Goal: Task Accomplishment & Management: Use online tool/utility

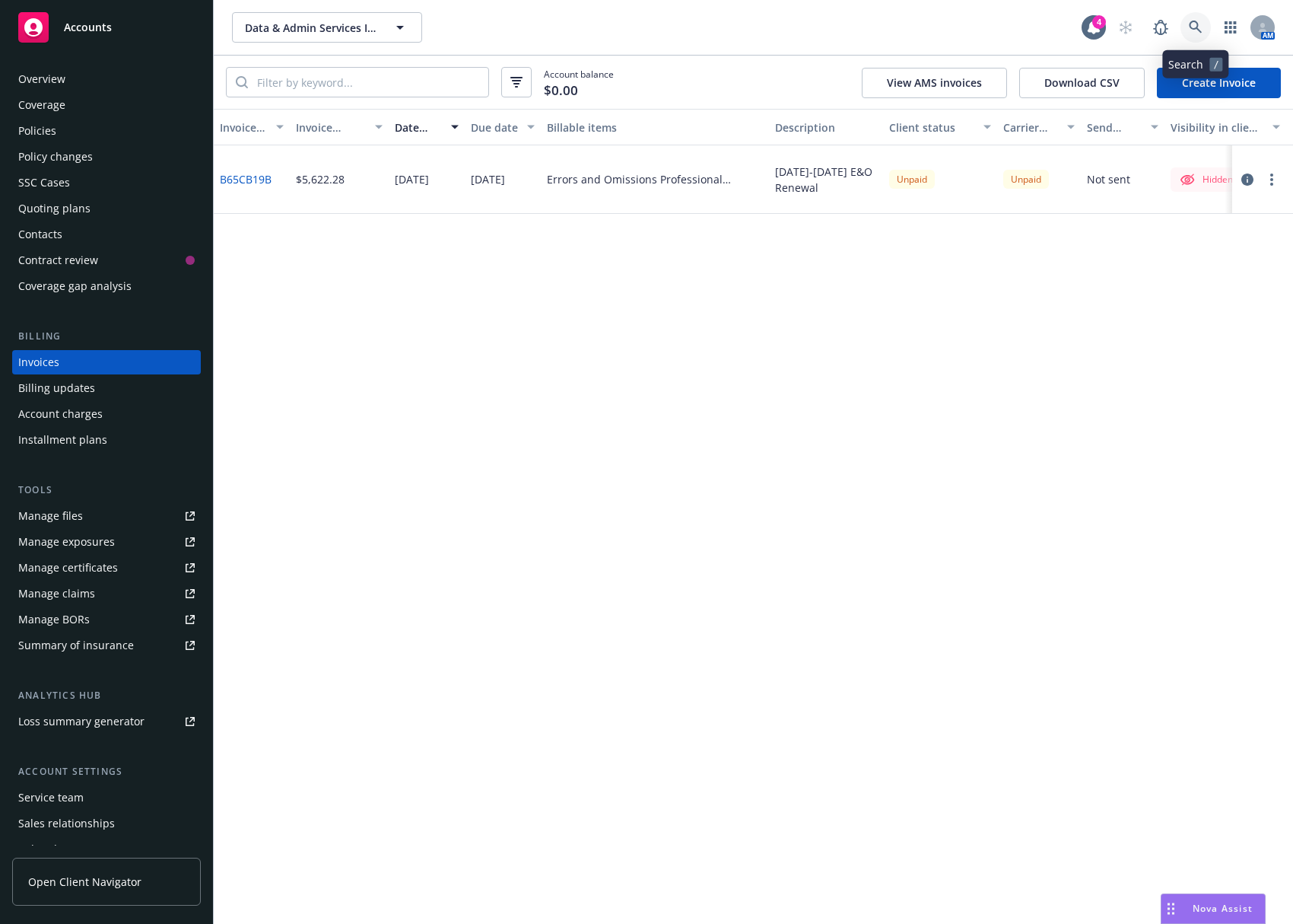
click at [1188, 32] on link at bounding box center [1195, 27] width 31 height 31
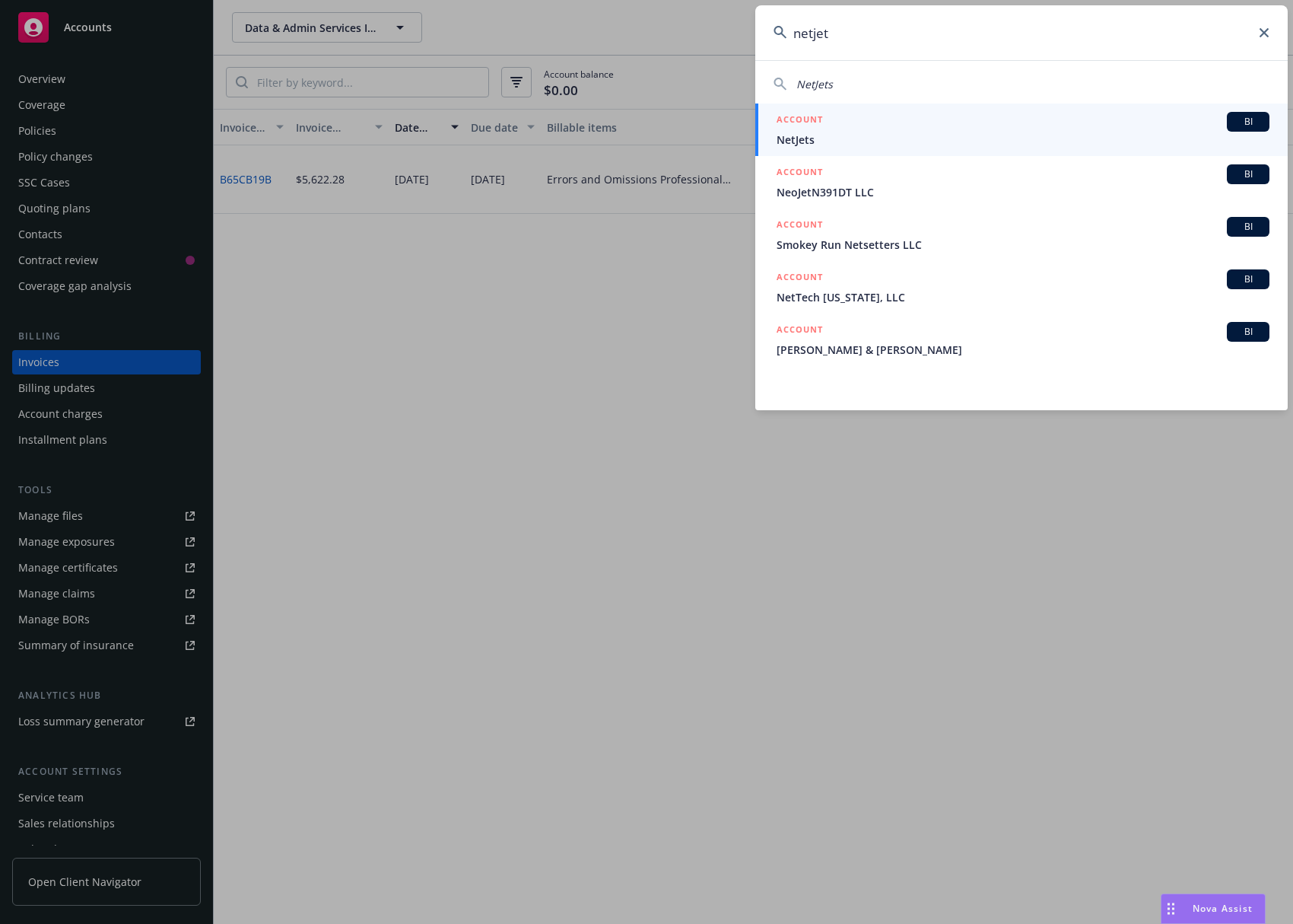
type input "netjet"
click at [1034, 126] on div "ACCOUNT BI" at bounding box center [1023, 121] width 493 height 20
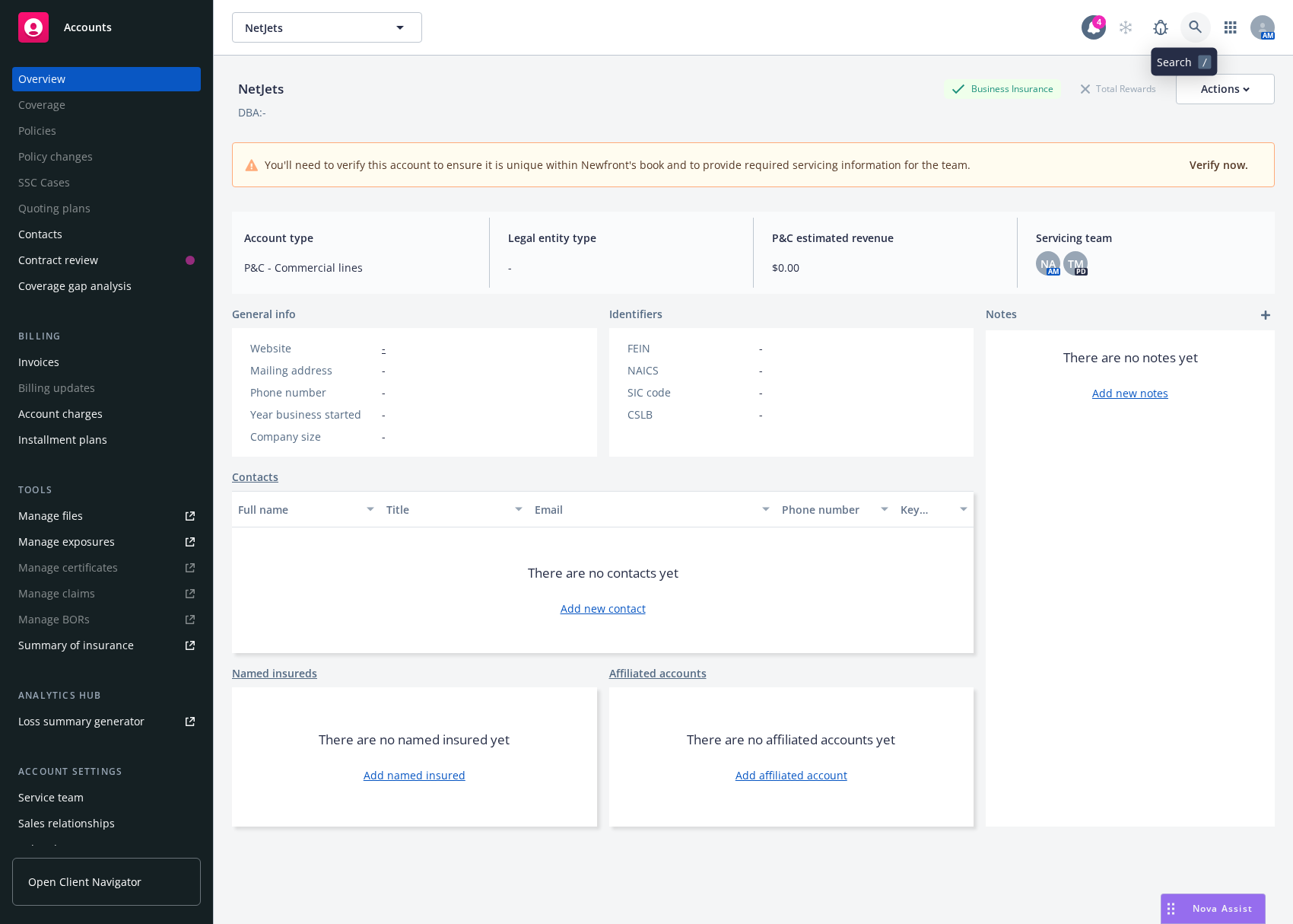
click at [1180, 22] on link at bounding box center [1195, 27] width 31 height 31
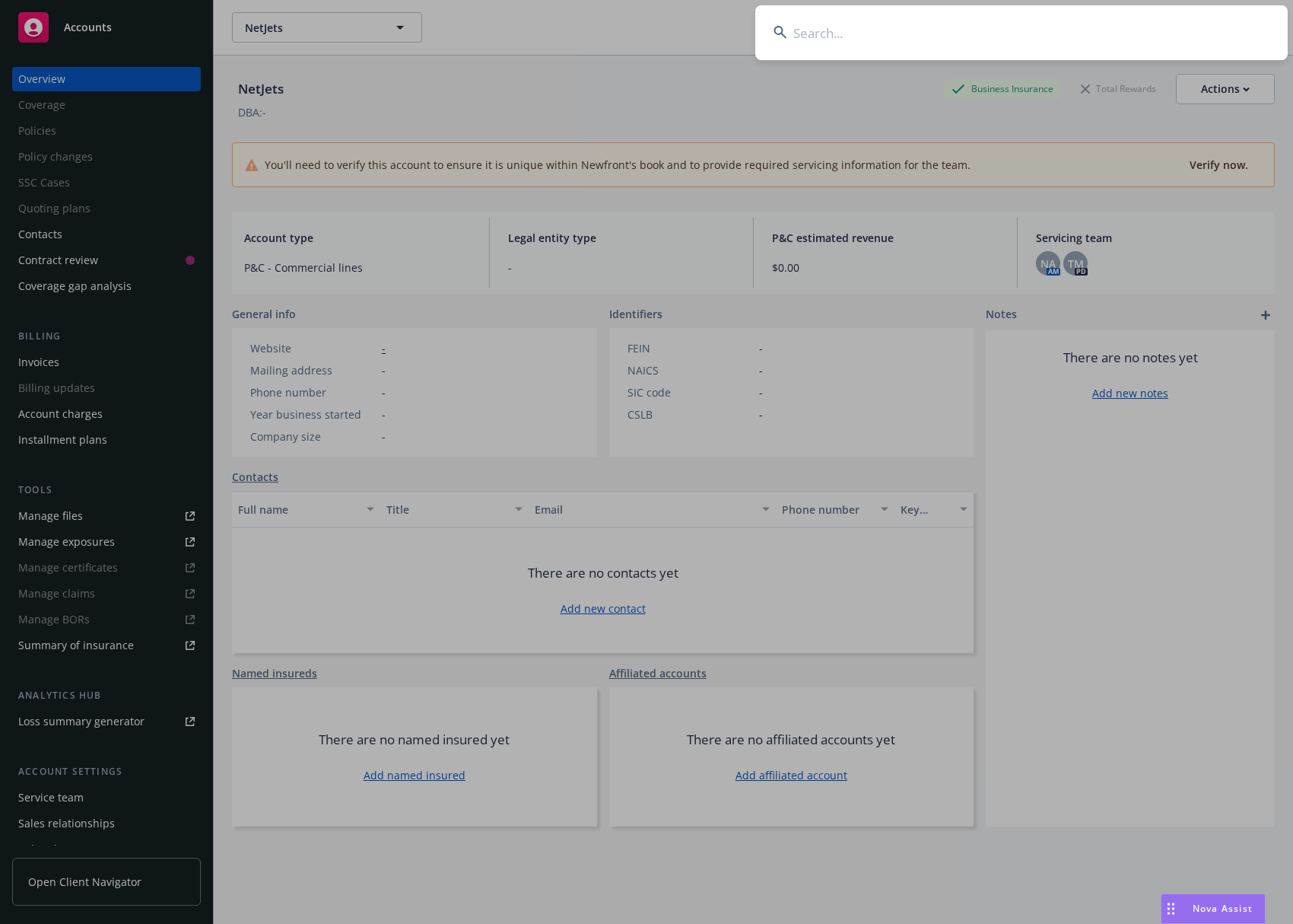
type input "bmandel@jetrebellion.com"
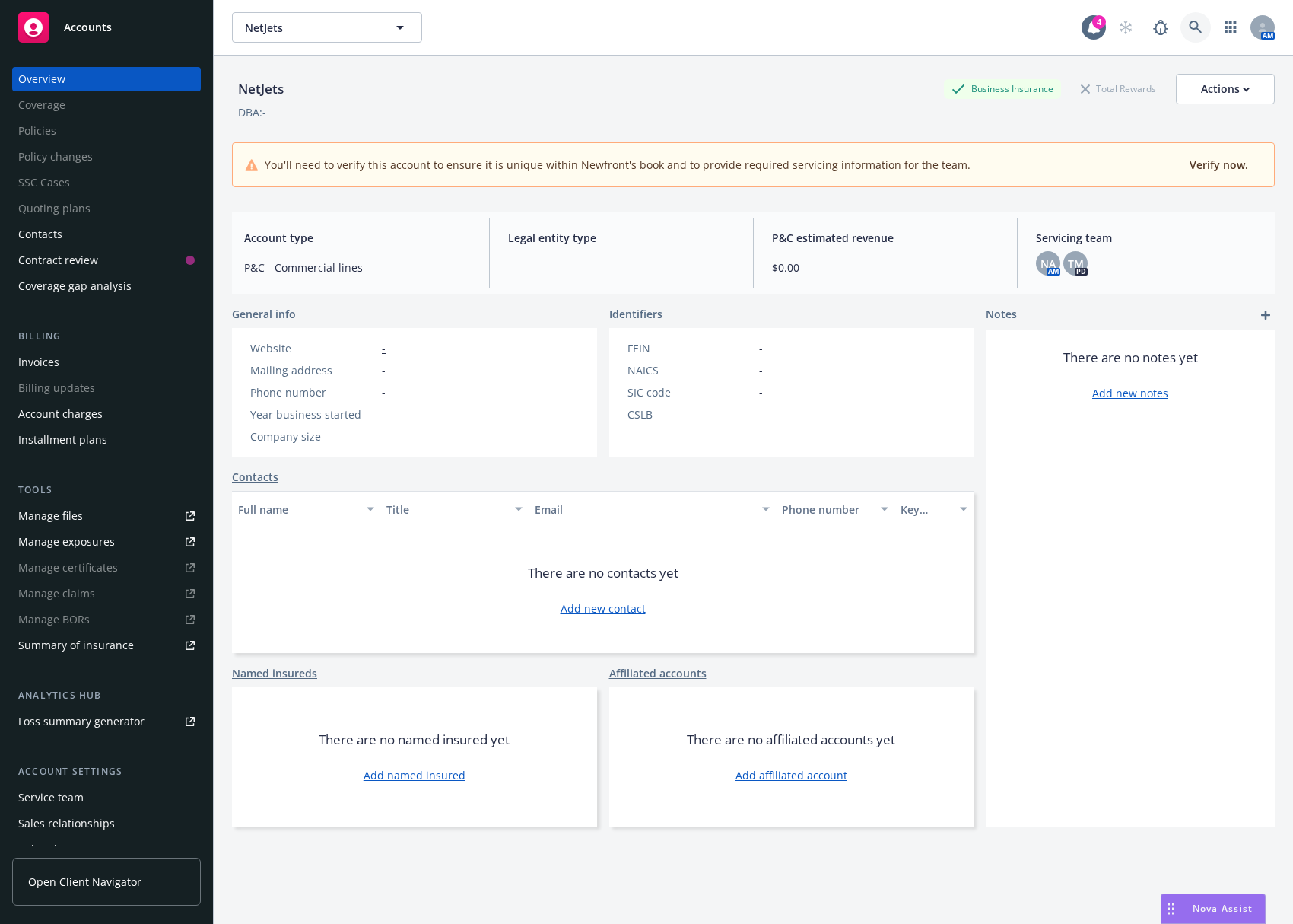
click at [1189, 26] on icon at bounding box center [1196, 27] width 14 height 14
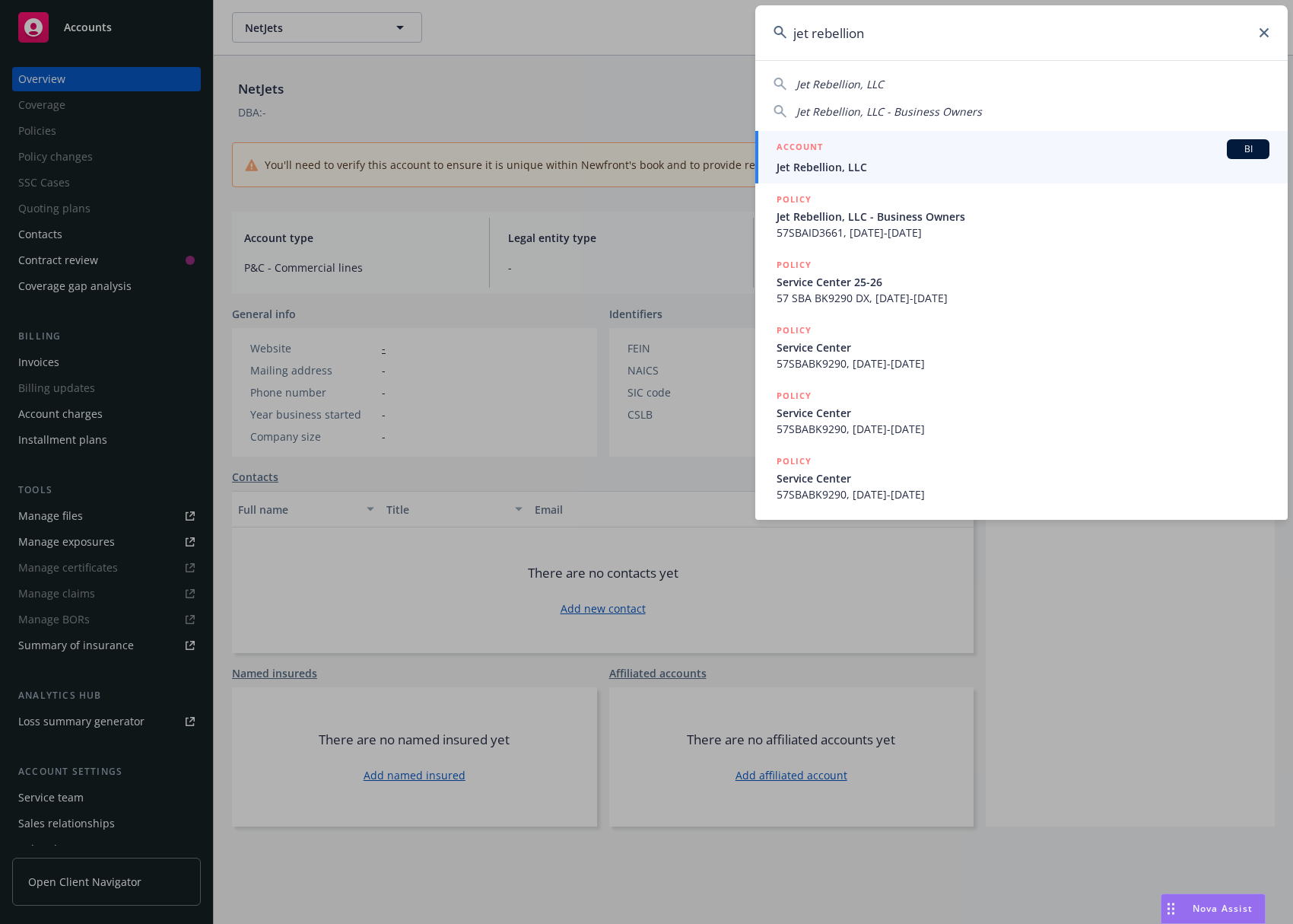
type input "jet rebellion"
click at [904, 139] on link "ACCOUNT BI Jet Rebellion, LLC" at bounding box center [1021, 157] width 533 height 53
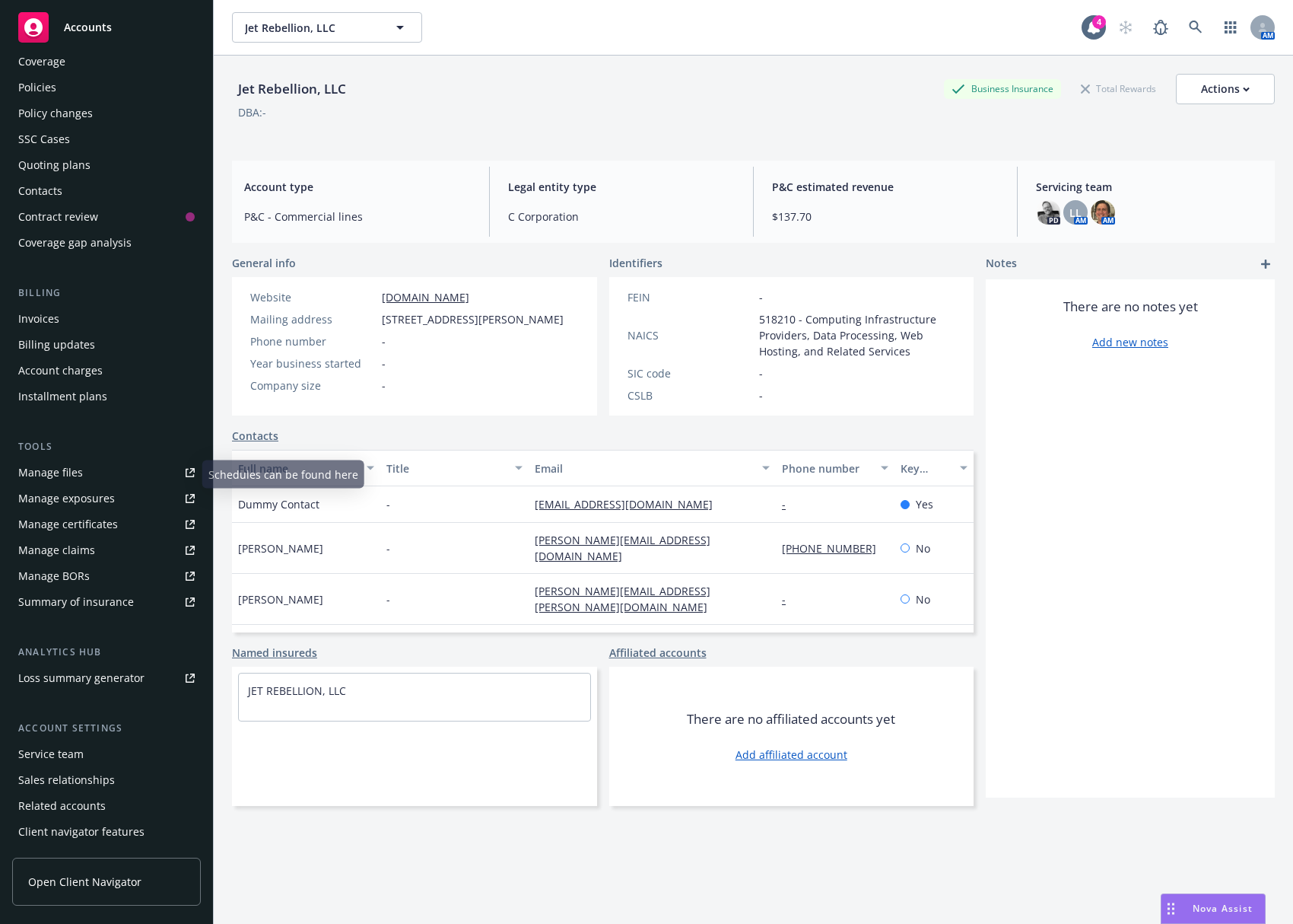
scroll to position [68, 0]
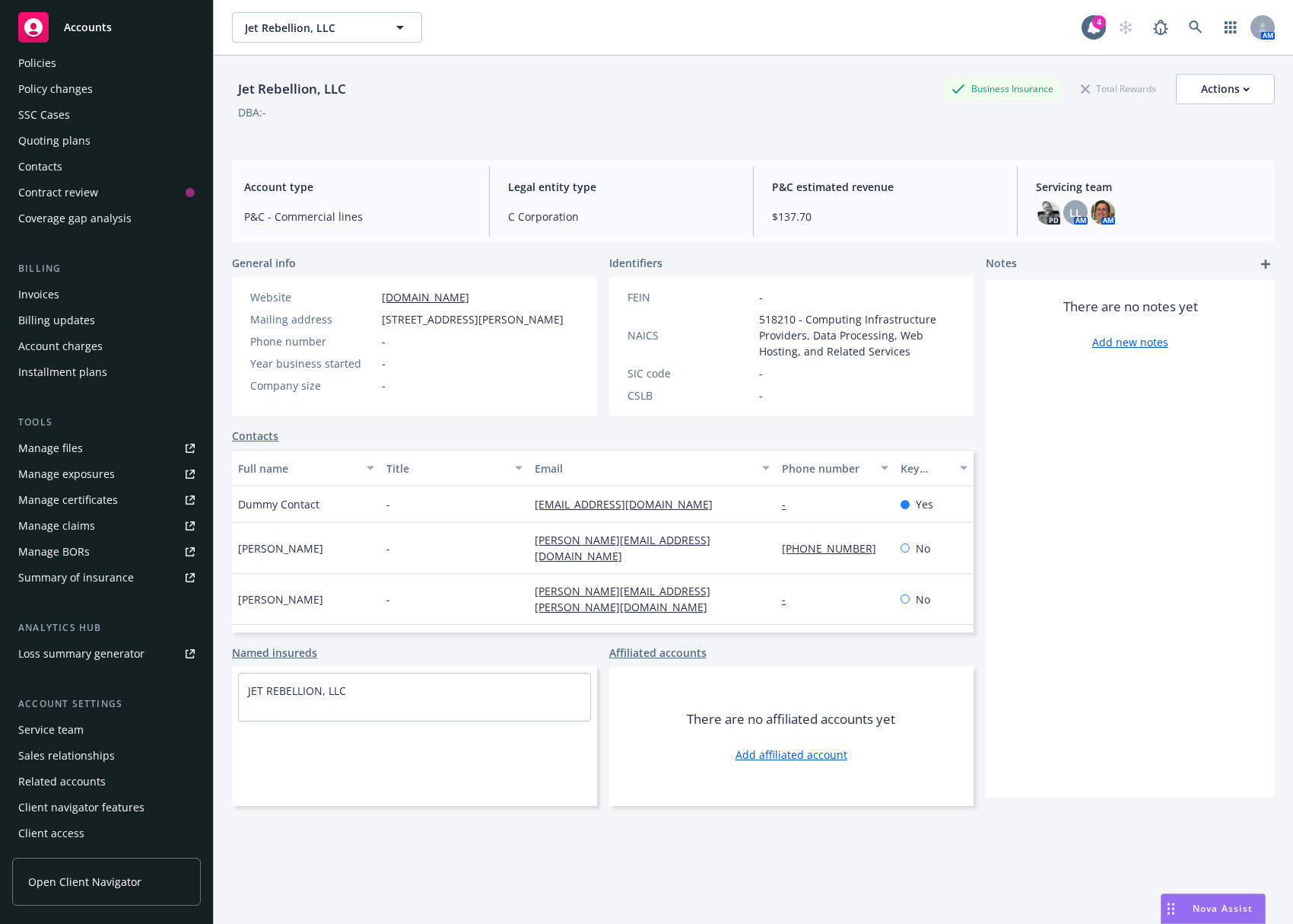
click at [70, 734] on div "Service team" at bounding box center [51, 730] width 65 height 25
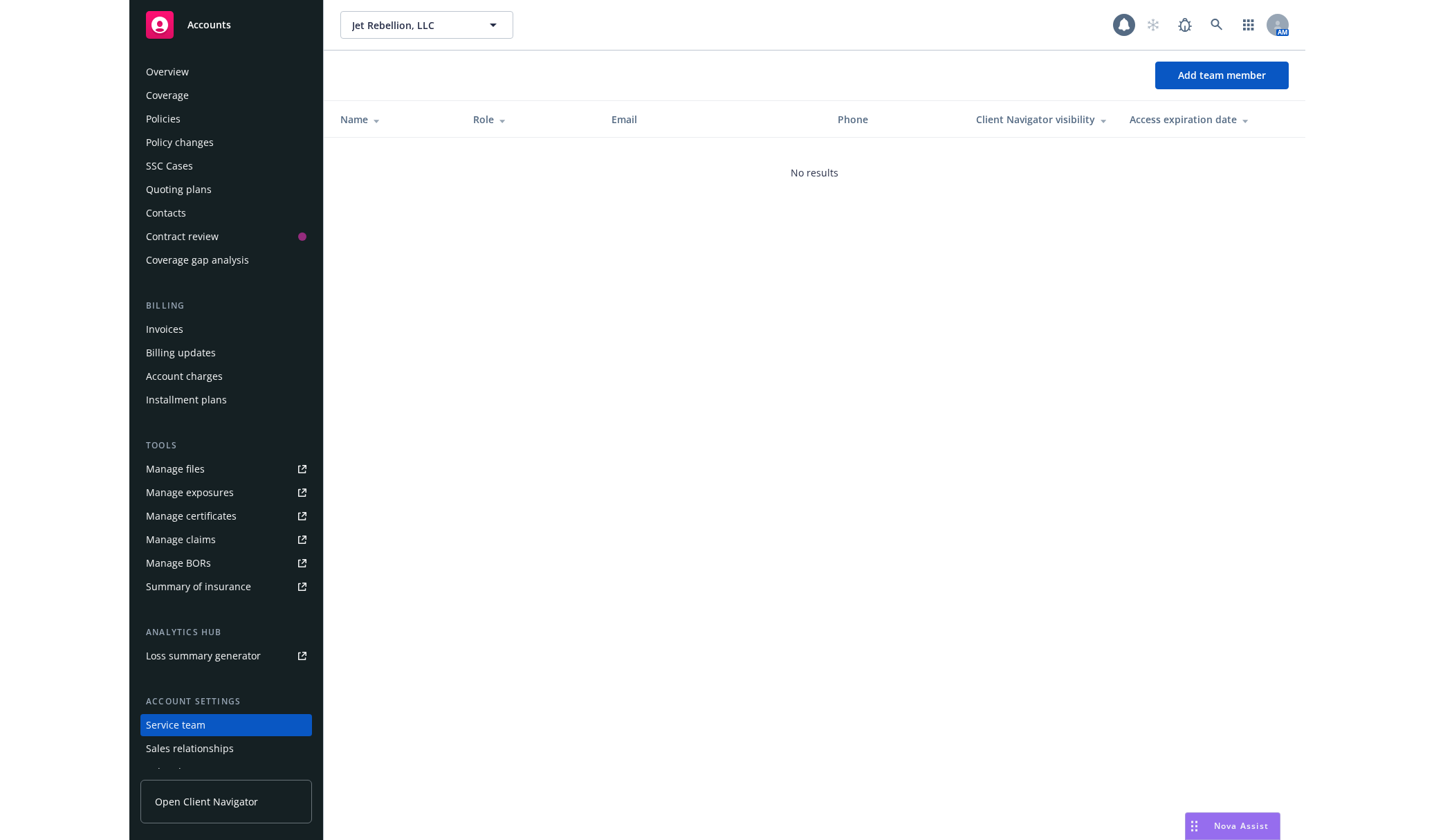
scroll to position [62, 0]
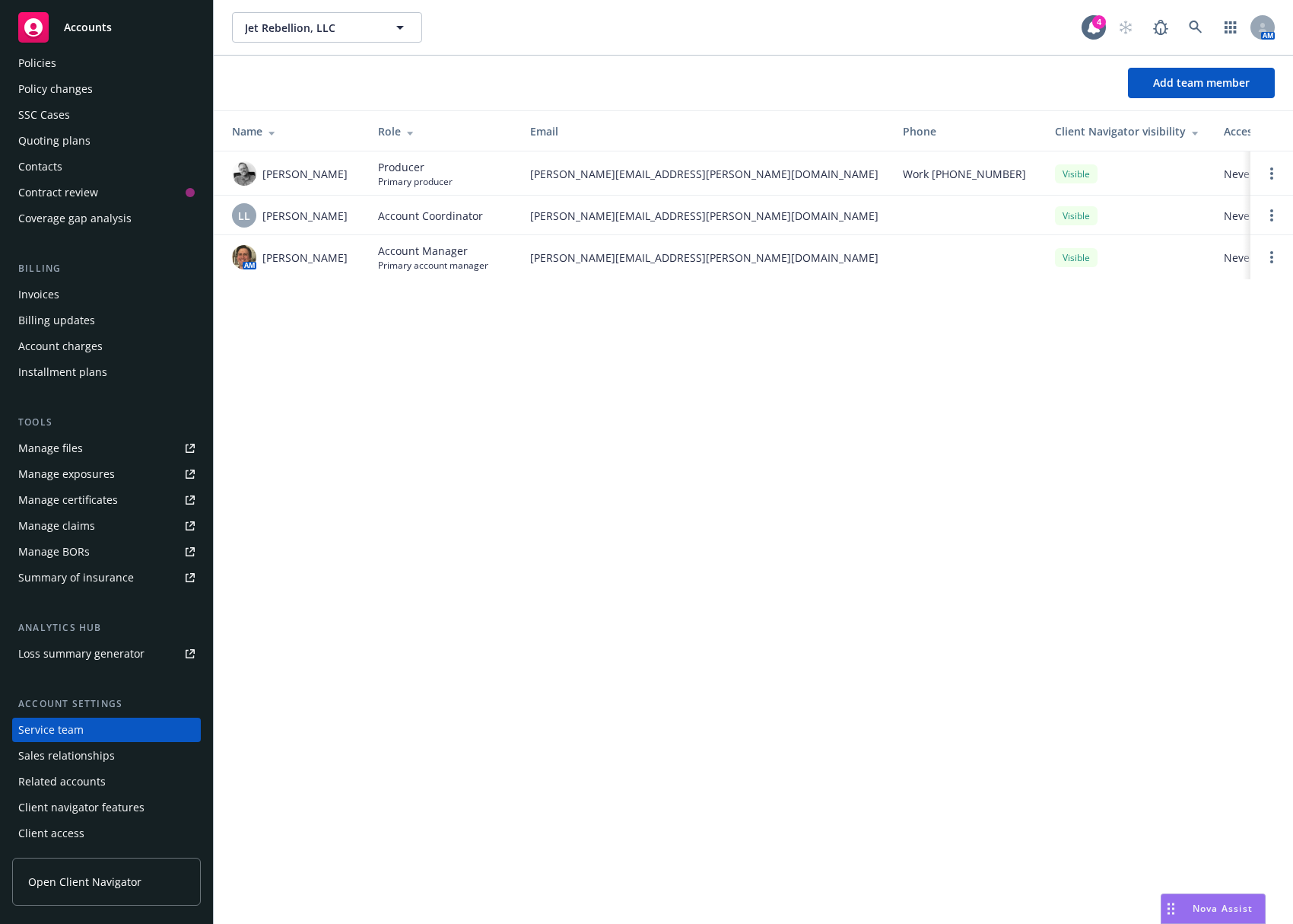
click at [116, 68] on div "Policies" at bounding box center [106, 63] width 177 height 25
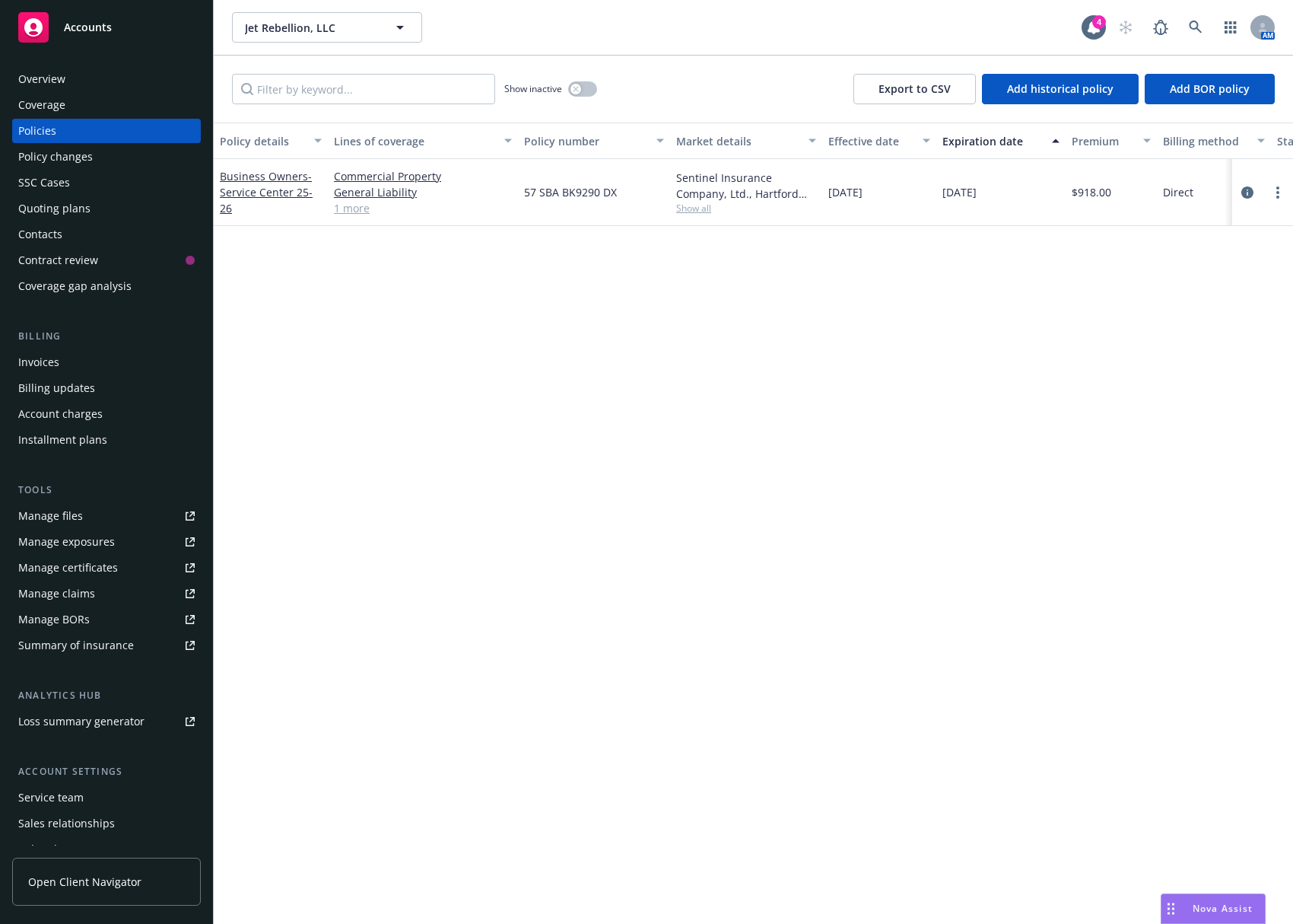
click at [96, 244] on div "Contacts" at bounding box center [106, 235] width 177 height 25
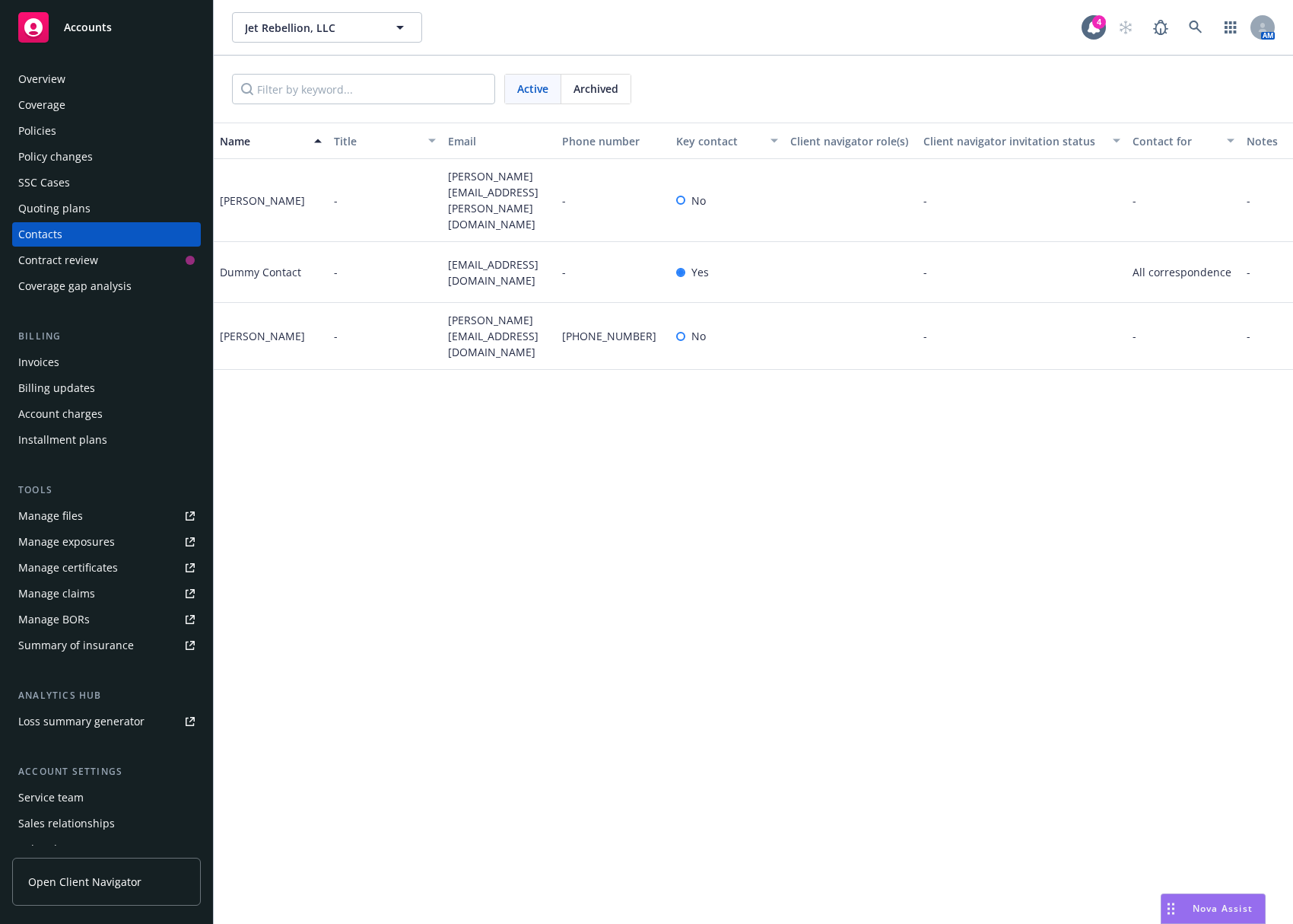
click at [0, 288] on div "Overview Coverage Policies Policy changes SSC Cases Quoting plans Contacts Cont…" at bounding box center [106, 485] width 213 height 875
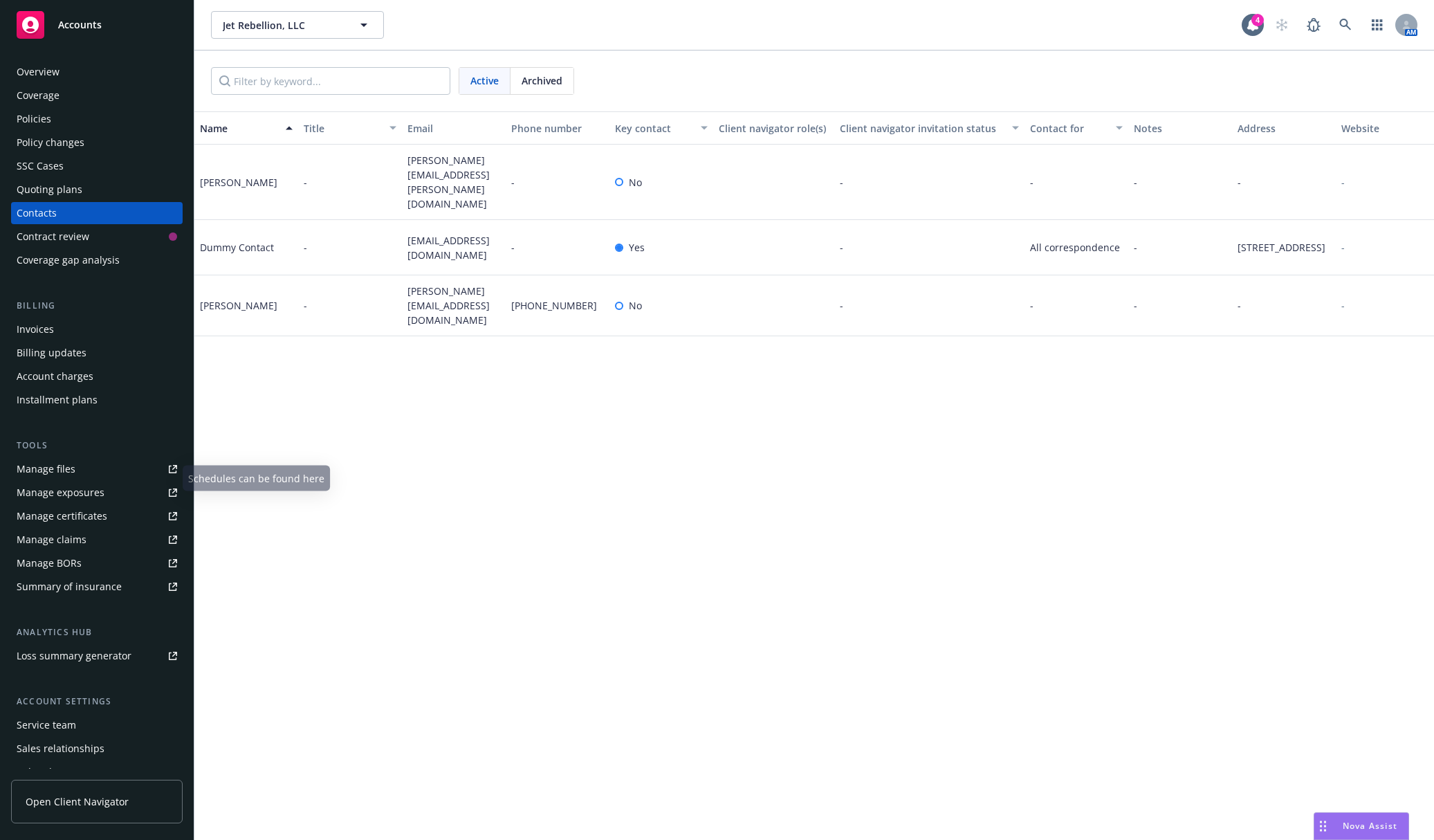
scroll to position [62, 0]
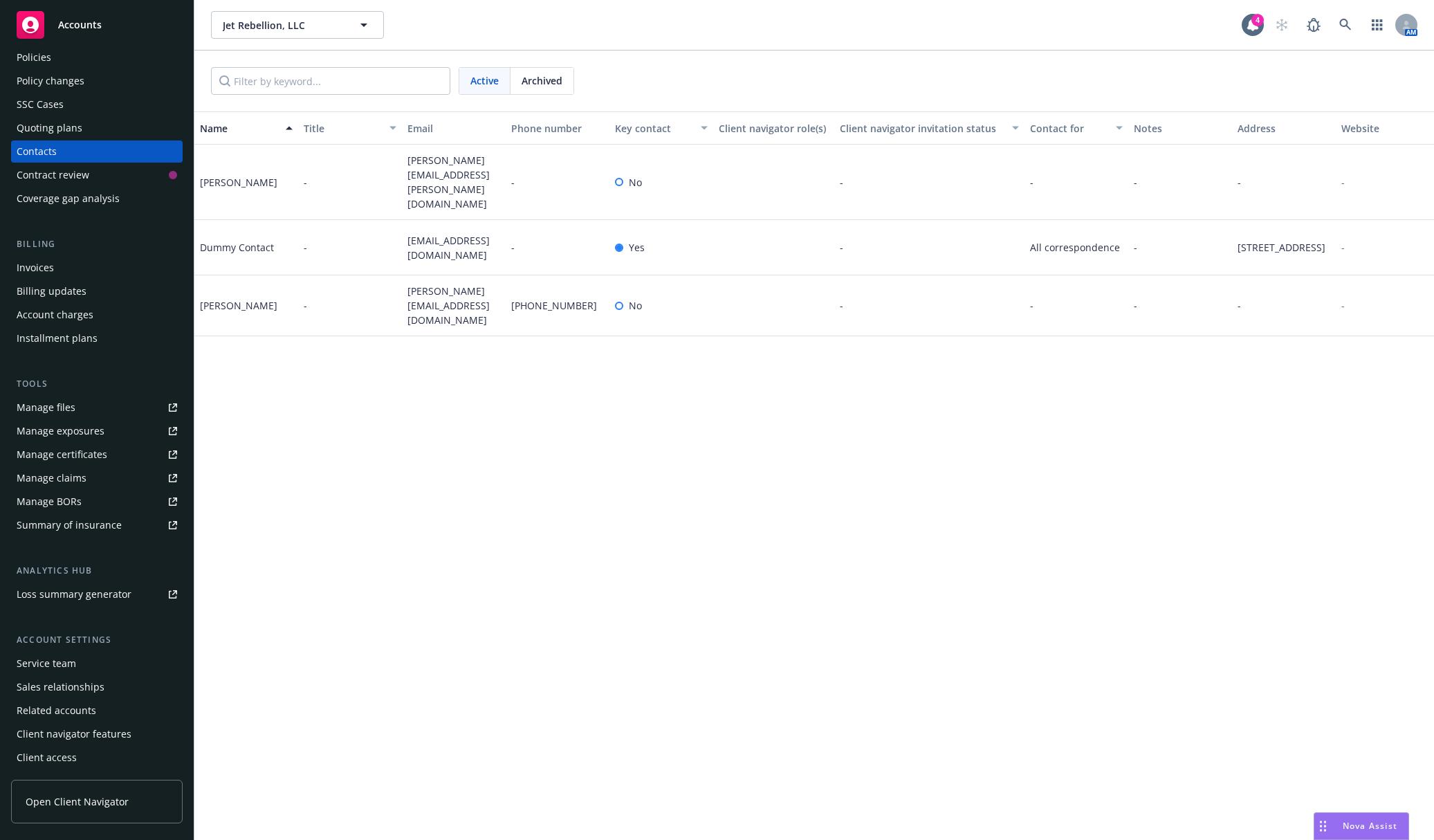
click at [84, 663] on div "Service team" at bounding box center [97, 663] width 161 height 22
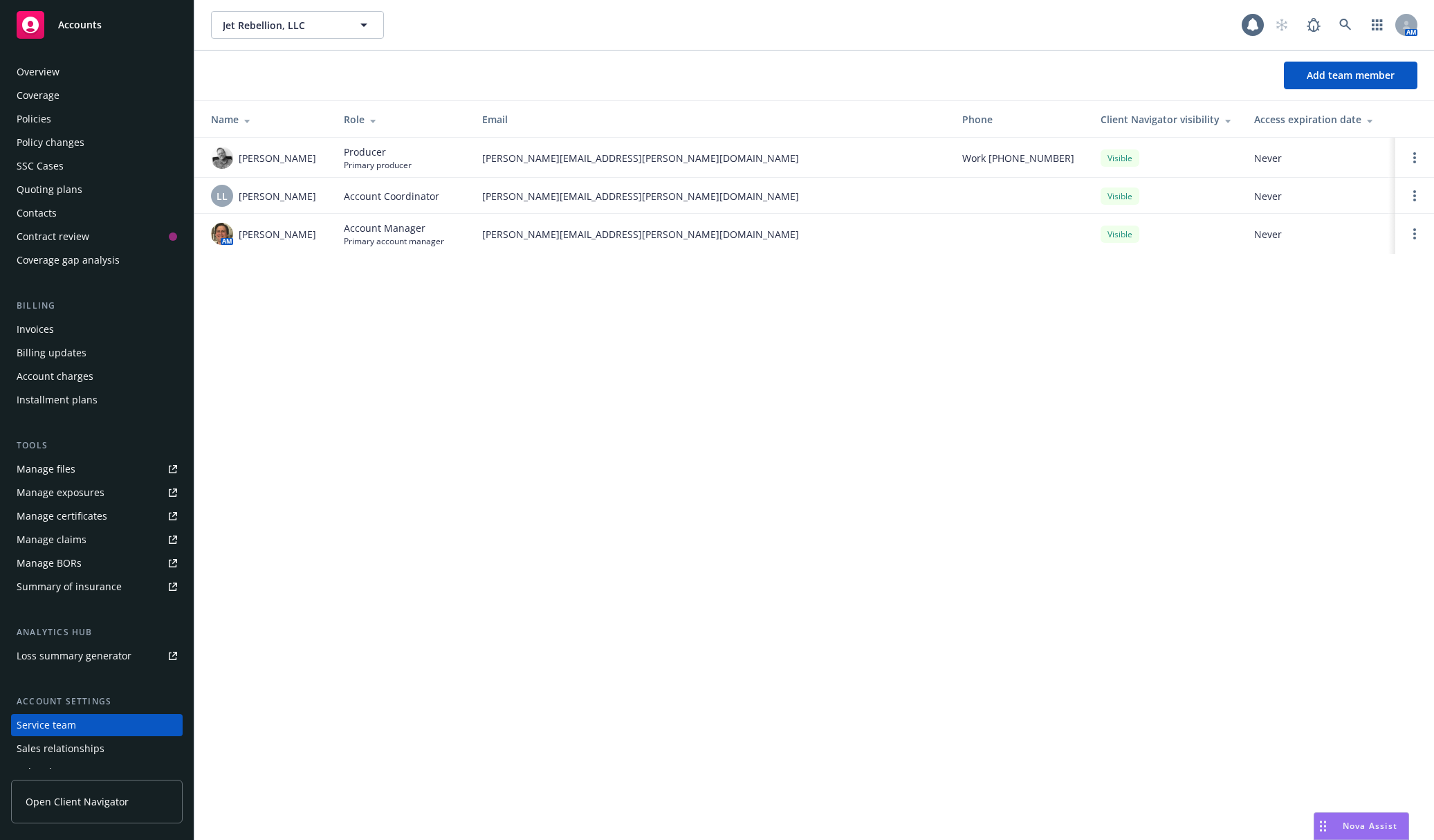
scroll to position [62, 0]
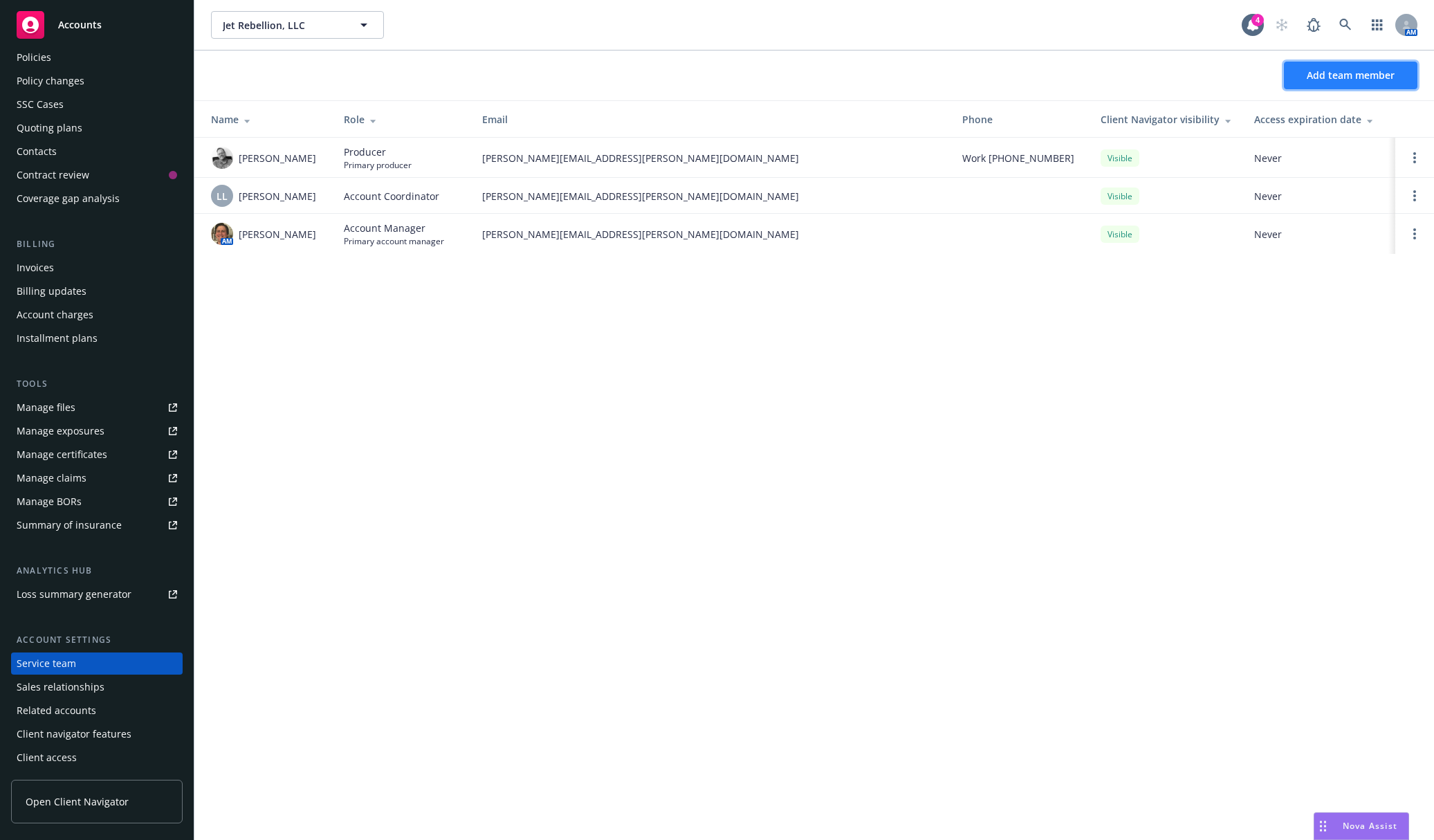
click at [1175, 77] on span "Add team member" at bounding box center [1351, 75] width 88 height 13
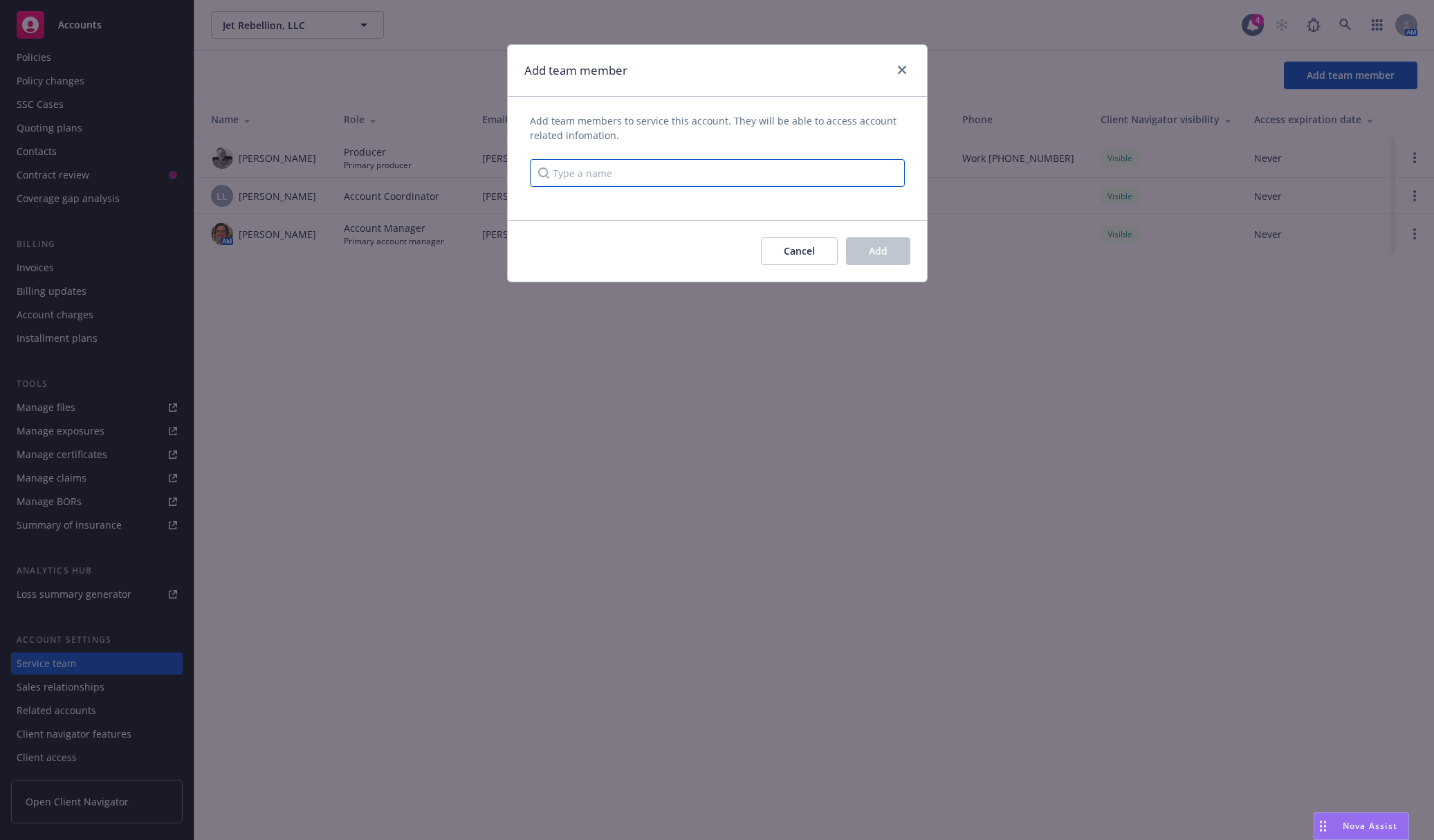
click at [583, 183] on input "Type a name" at bounding box center [717, 173] width 375 height 28
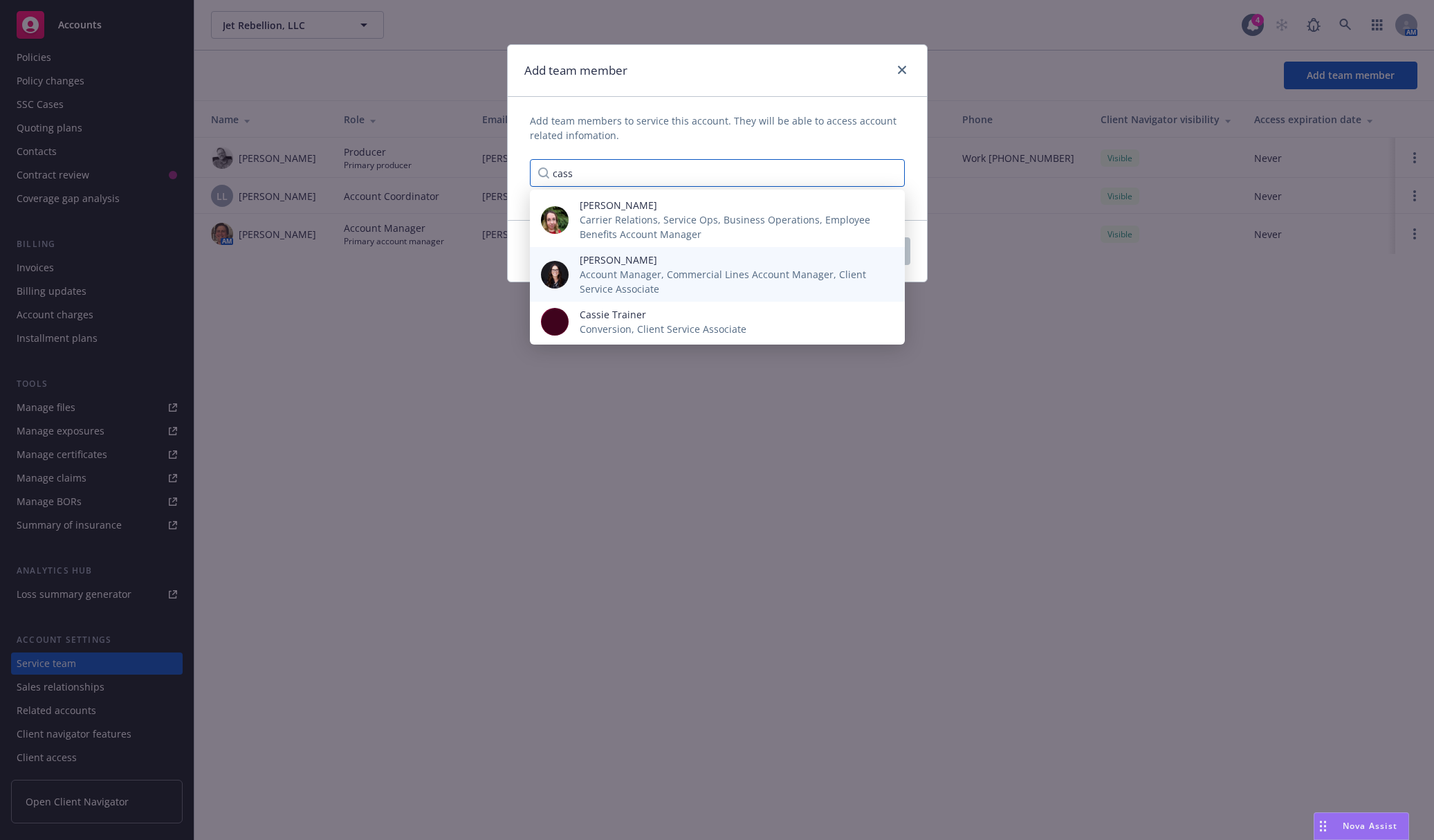
type input "cass"
click at [612, 273] on span "Account Manager, Commercial Lines Account Manager, Client Service Associate" at bounding box center [731, 281] width 303 height 29
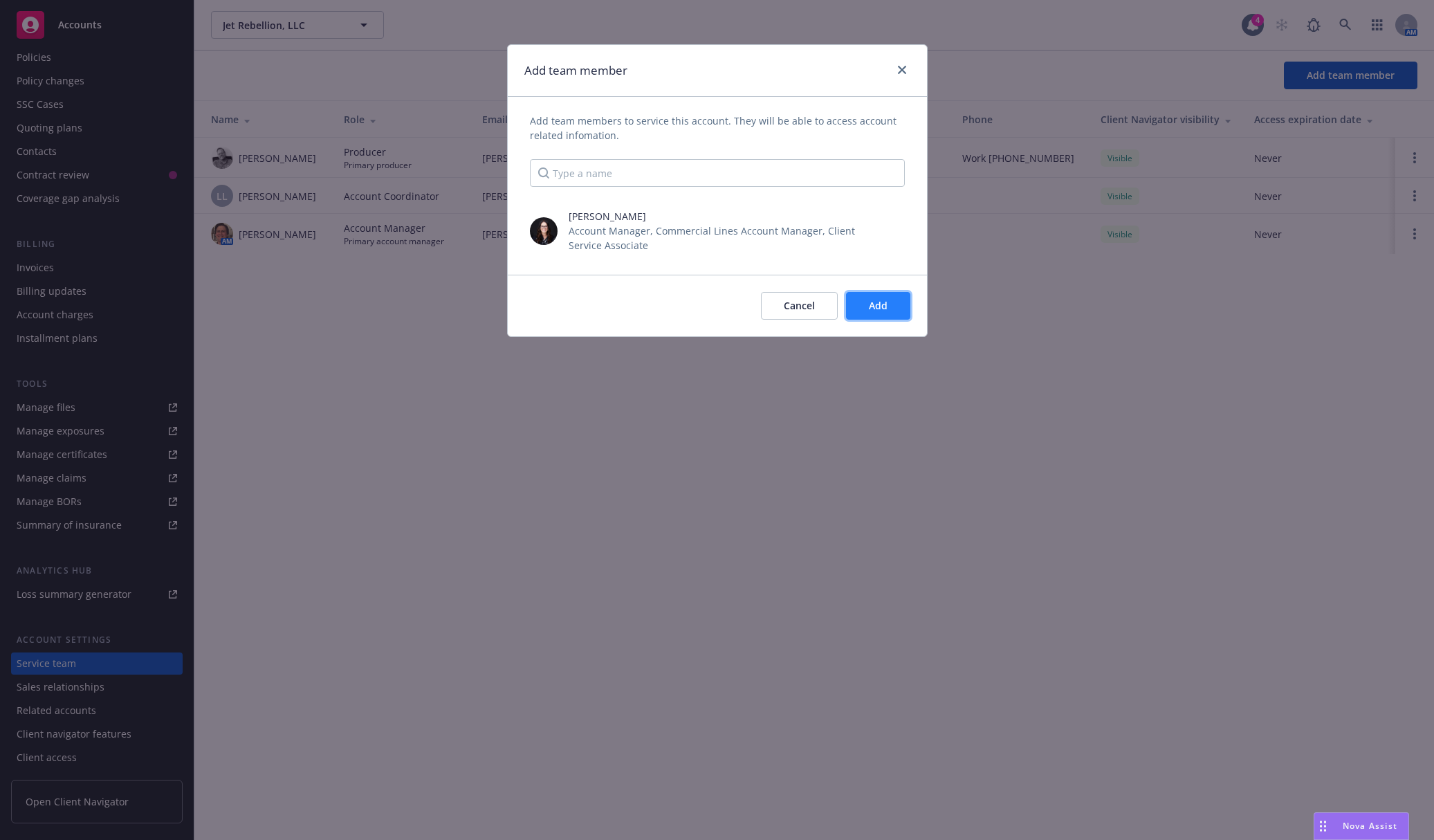
click at [880, 297] on button "Add" at bounding box center [878, 305] width 64 height 28
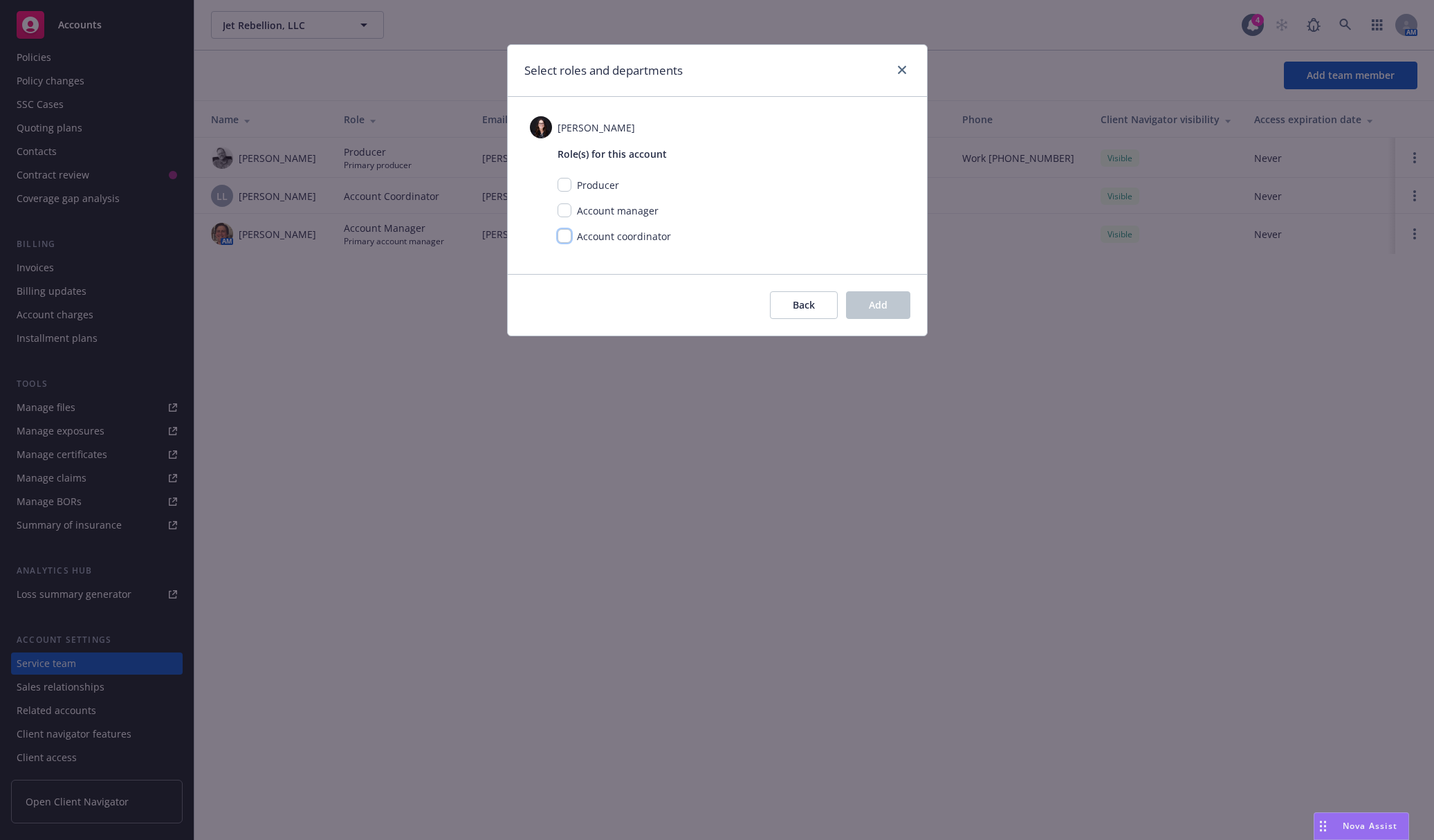
click at [567, 233] on input "checkbox" at bounding box center [564, 235] width 14 height 14
checkbox input "true"
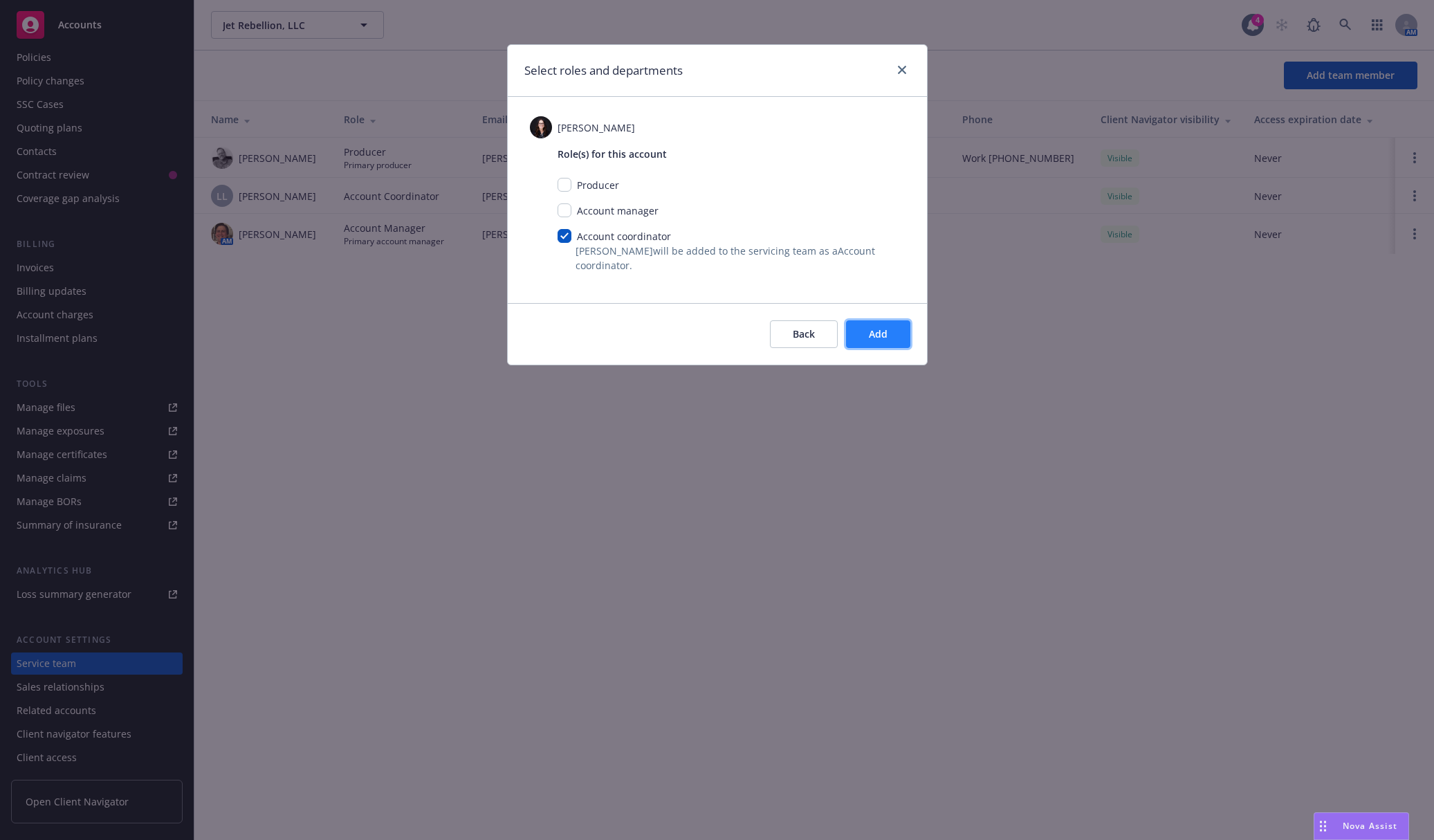
click at [889, 335] on button "Add" at bounding box center [878, 334] width 64 height 28
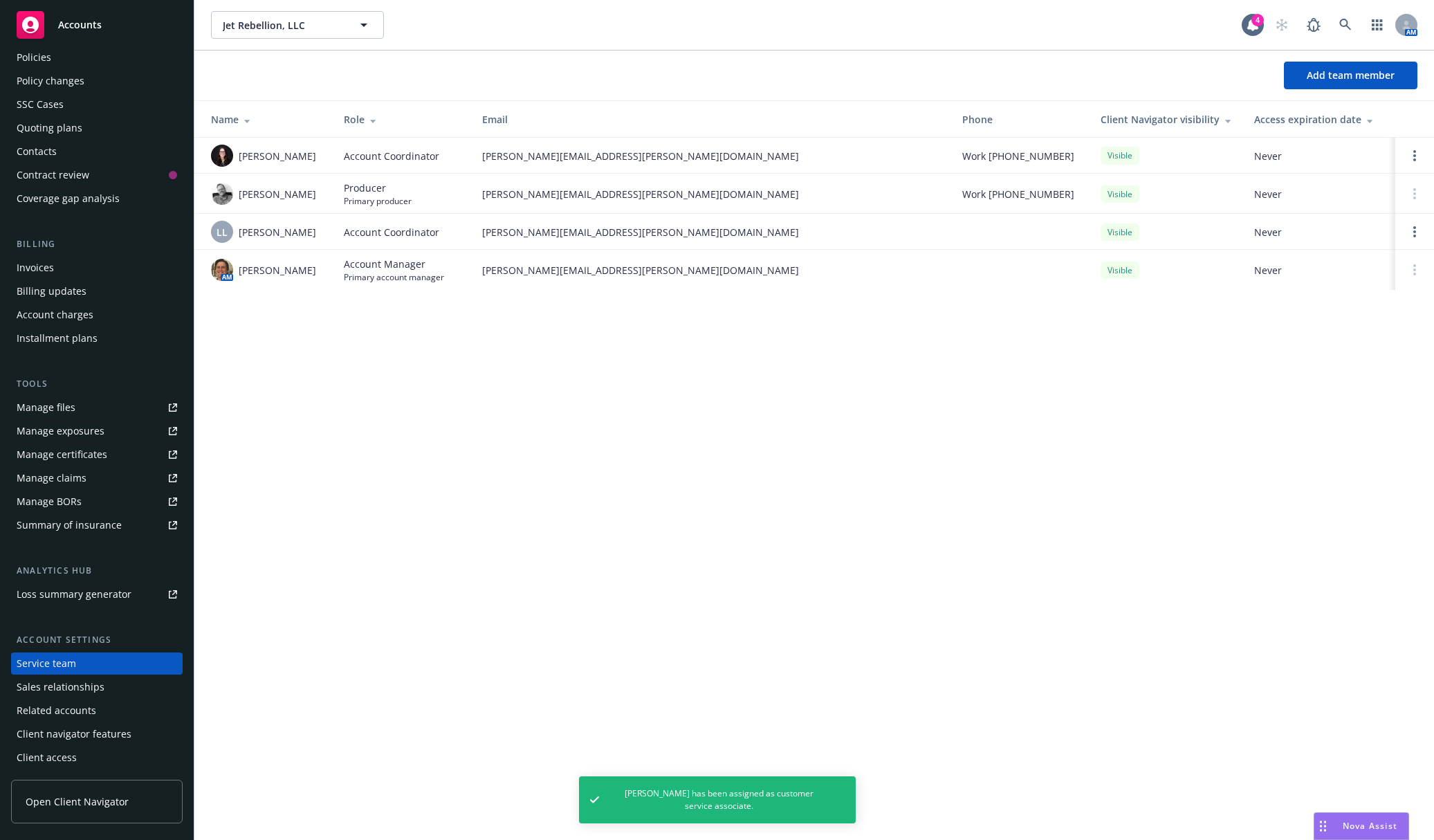
click at [109, 156] on div "Contacts" at bounding box center [97, 152] width 161 height 22
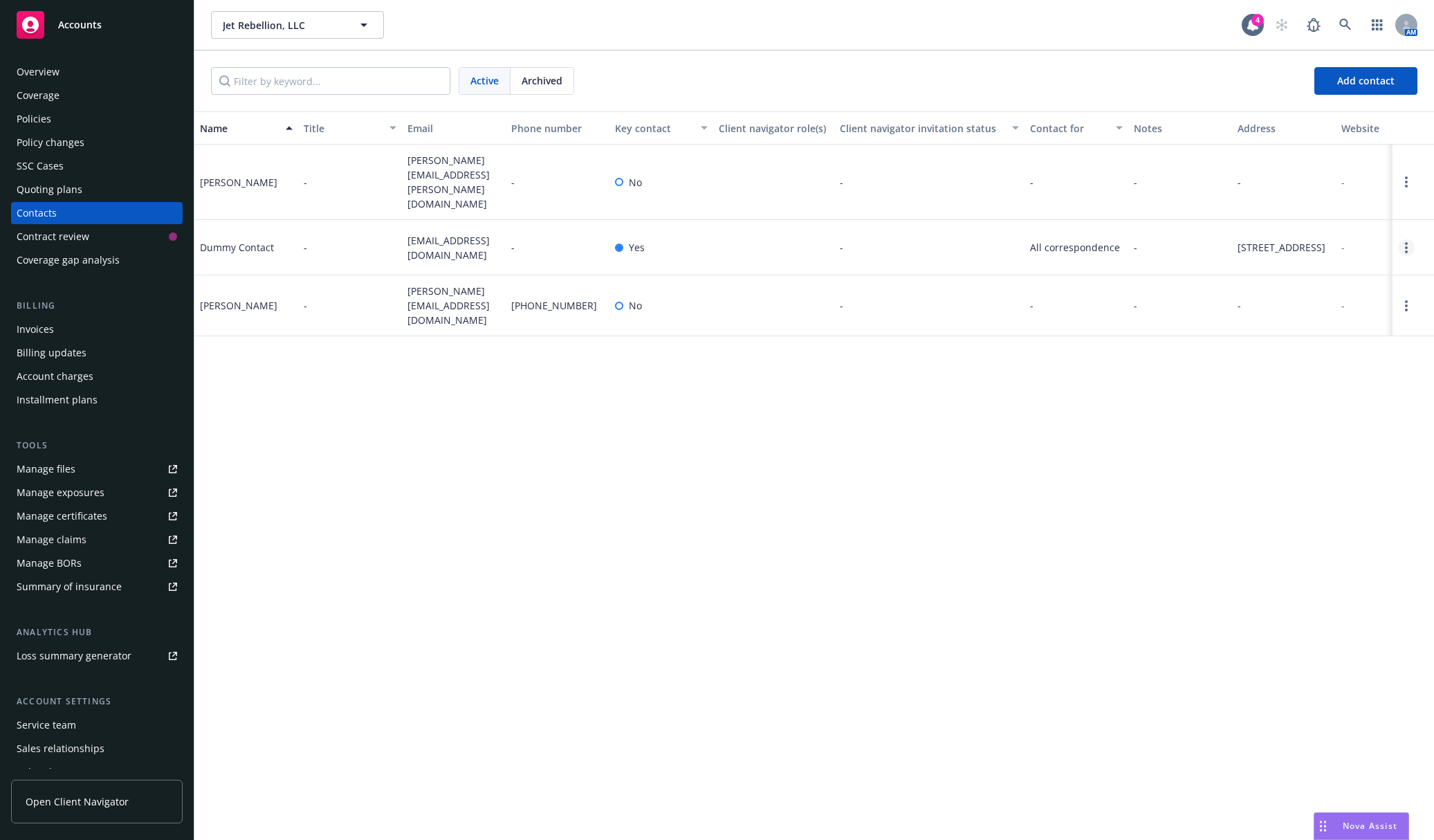
click at [1175, 239] on link "Open options" at bounding box center [1406, 247] width 17 height 17
click at [1175, 229] on link "Archive" at bounding box center [1318, 227] width 157 height 28
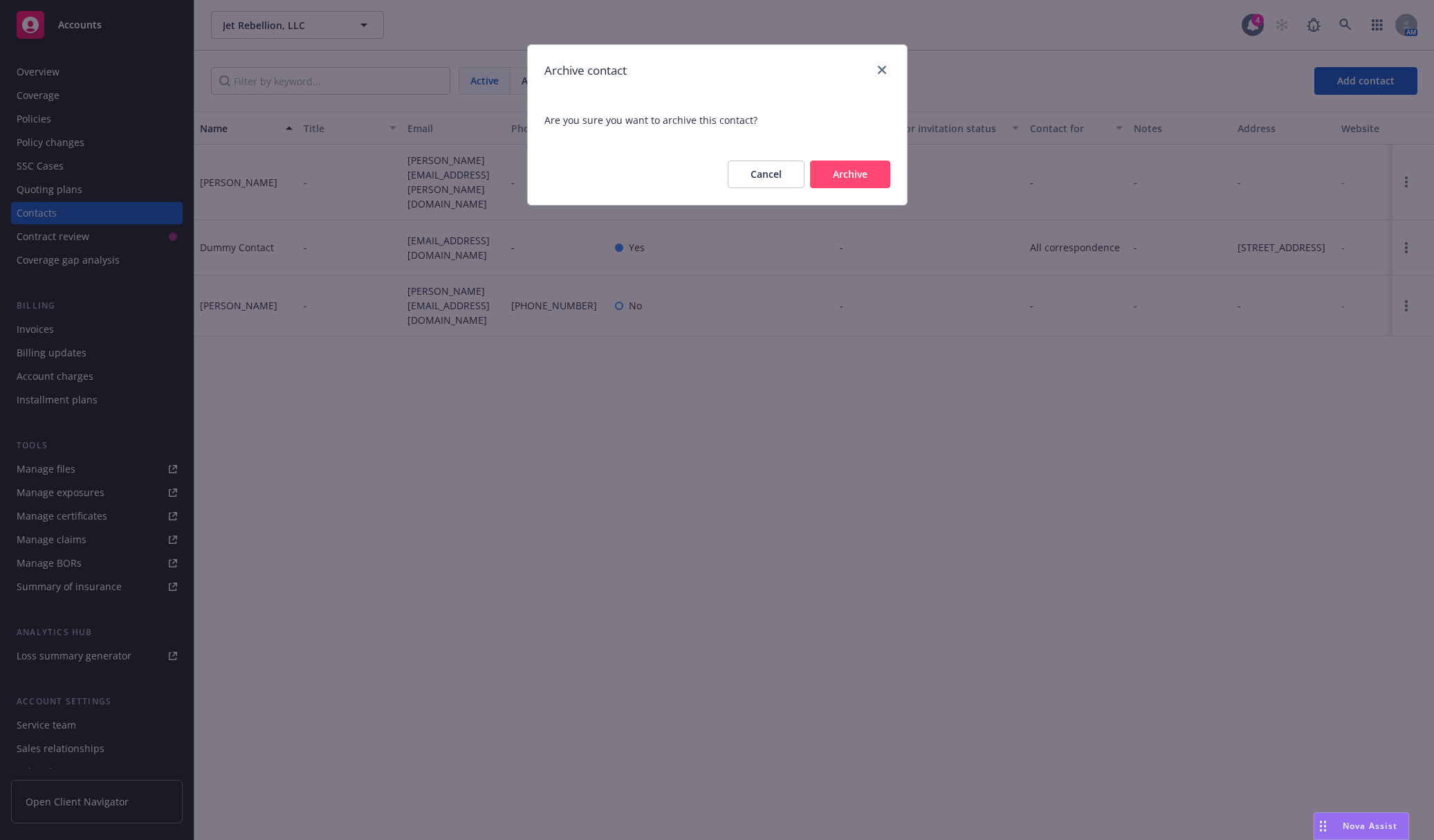
drag, startPoint x: 843, startPoint y: 177, endPoint x: 841, endPoint y: 209, distance: 32.1
click at [841, 209] on div "Archive contact Are you sure you want to archive this contact? Cancel Archive" at bounding box center [717, 420] width 1434 height 840
click at [745, 177] on button "Cancel" at bounding box center [766, 174] width 77 height 28
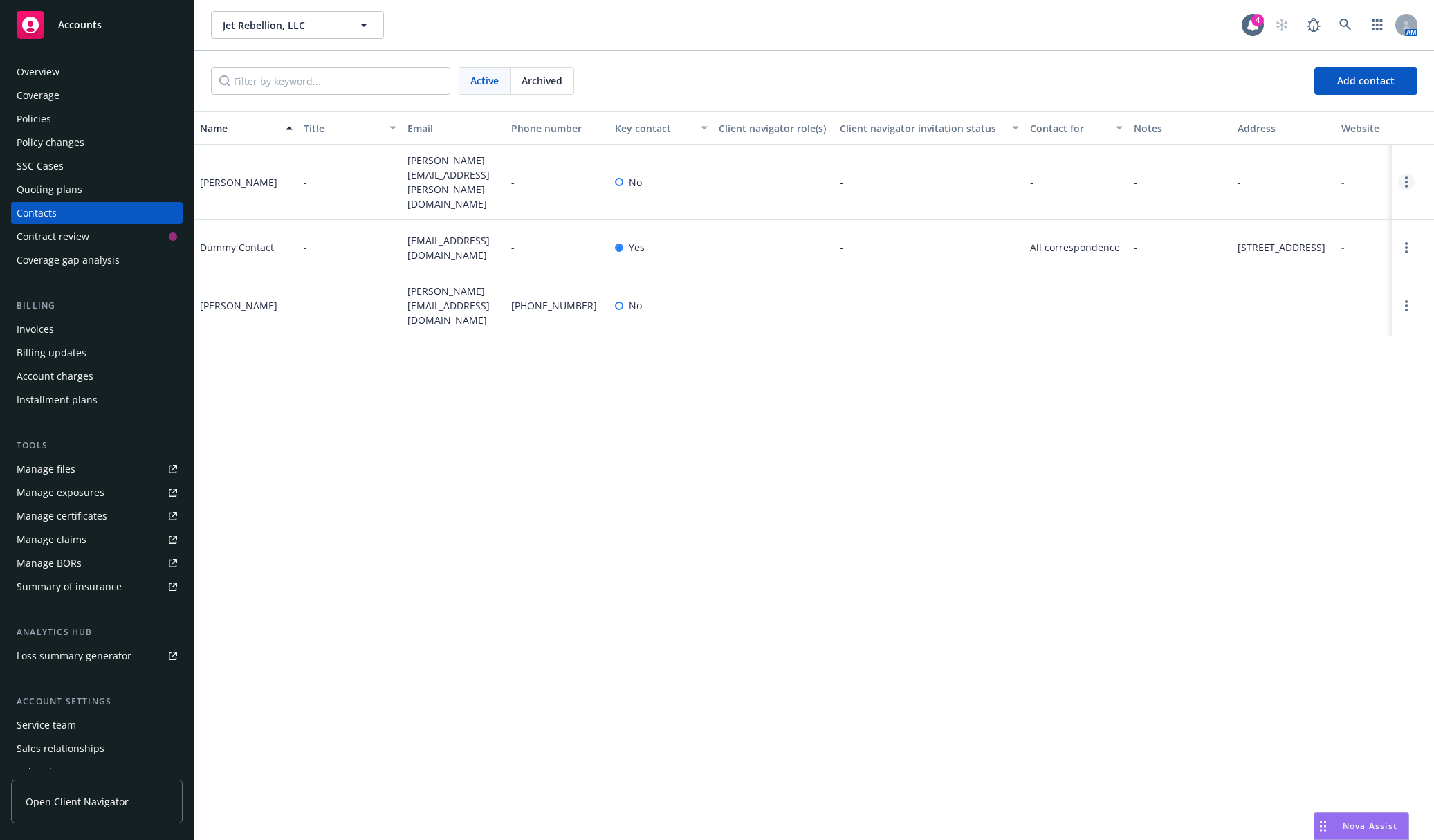
click at [1175, 177] on circle "Open options" at bounding box center [1406, 177] width 2 height 2
click at [1175, 105] on link "Edit contact" at bounding box center [1318, 94] width 157 height 28
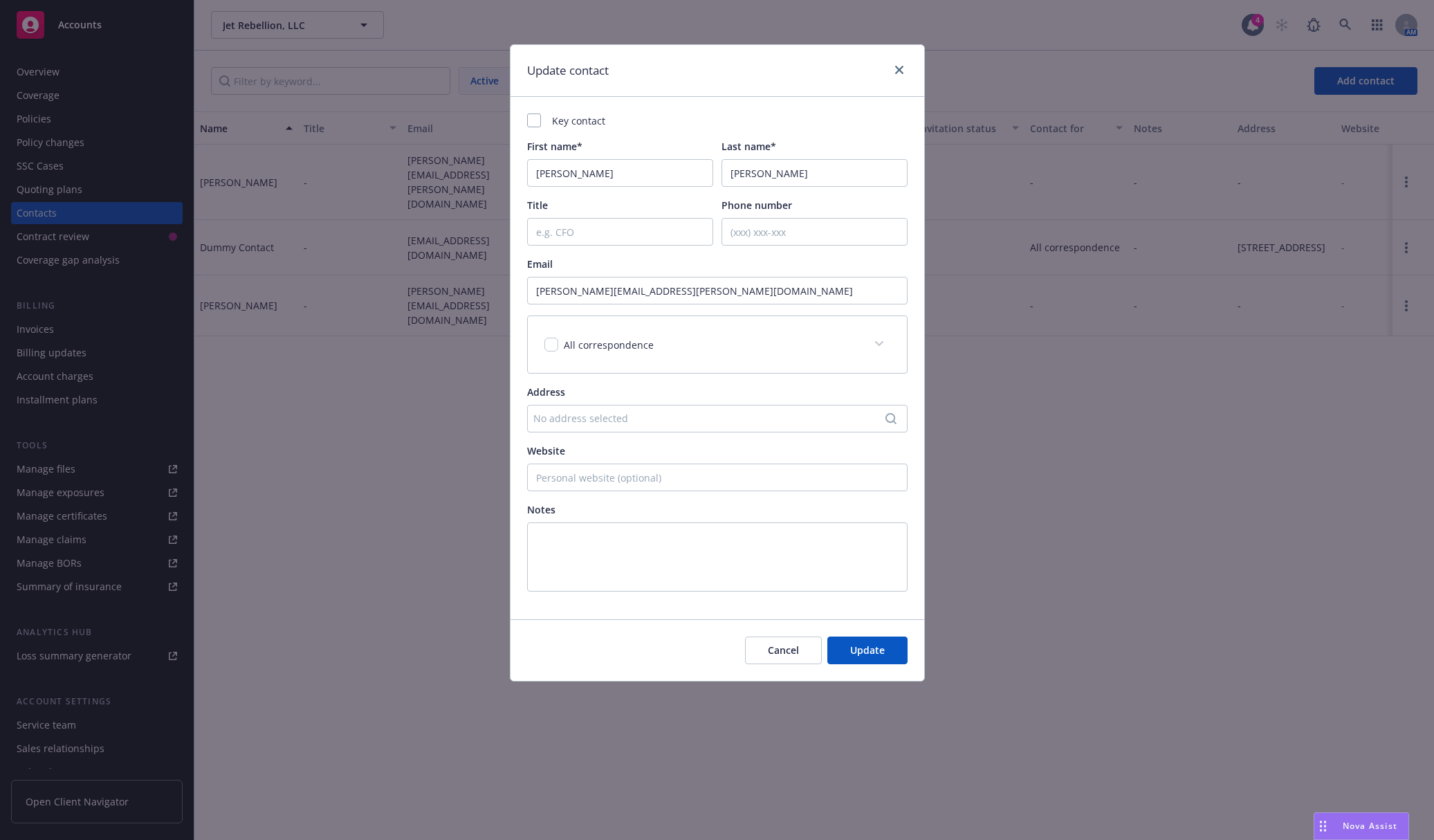
click at [573, 114] on div "Key contact" at bounding box center [717, 121] width 380 height 14
click at [545, 117] on div "Key contact" at bounding box center [717, 121] width 380 height 14
click at [542, 117] on div "Key contact" at bounding box center [717, 121] width 380 height 14
click at [536, 119] on div at bounding box center [533, 120] width 14 height 14
checkbox input "true"
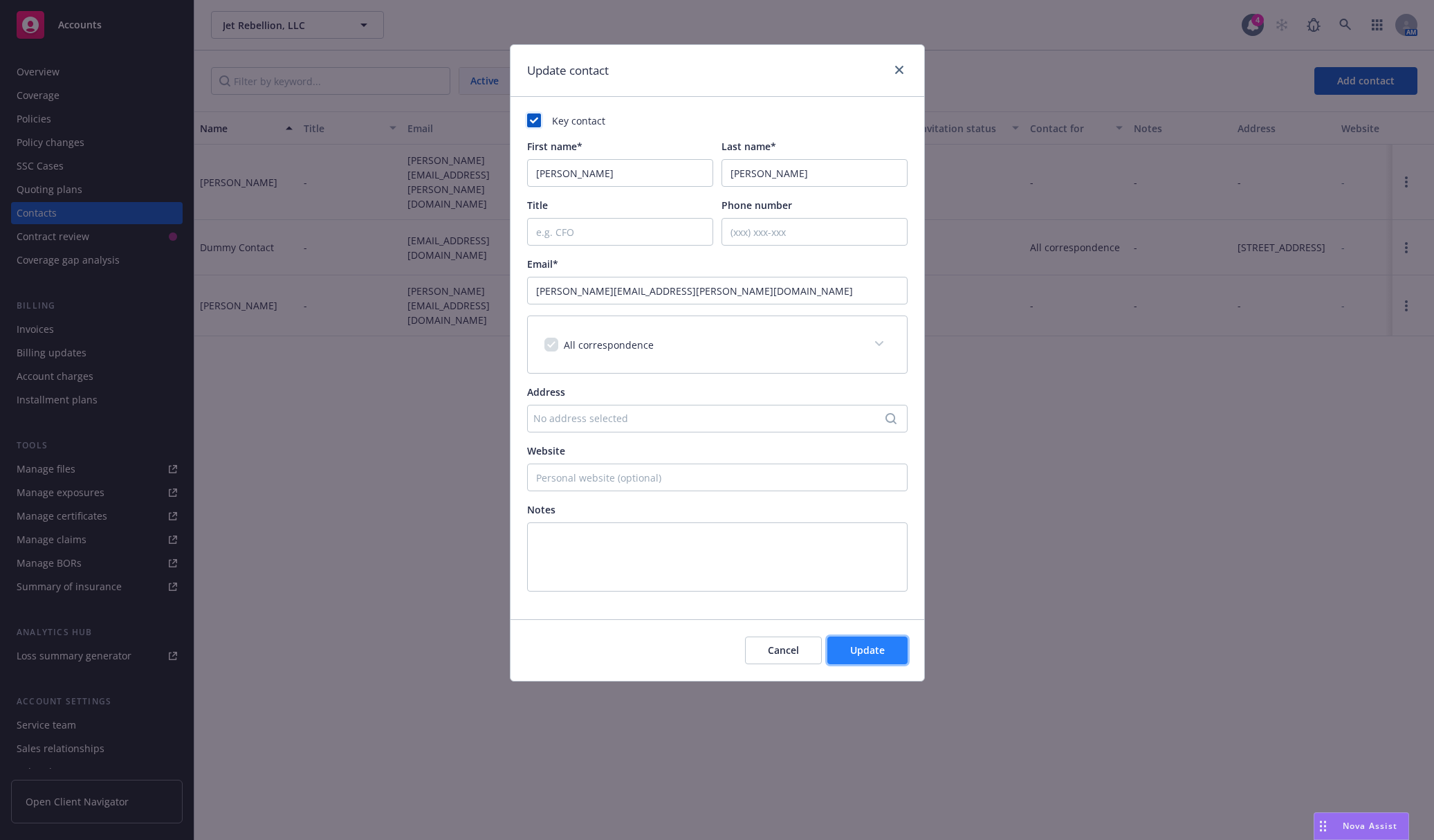
click at [894, 648] on button "Update" at bounding box center [867, 650] width 80 height 28
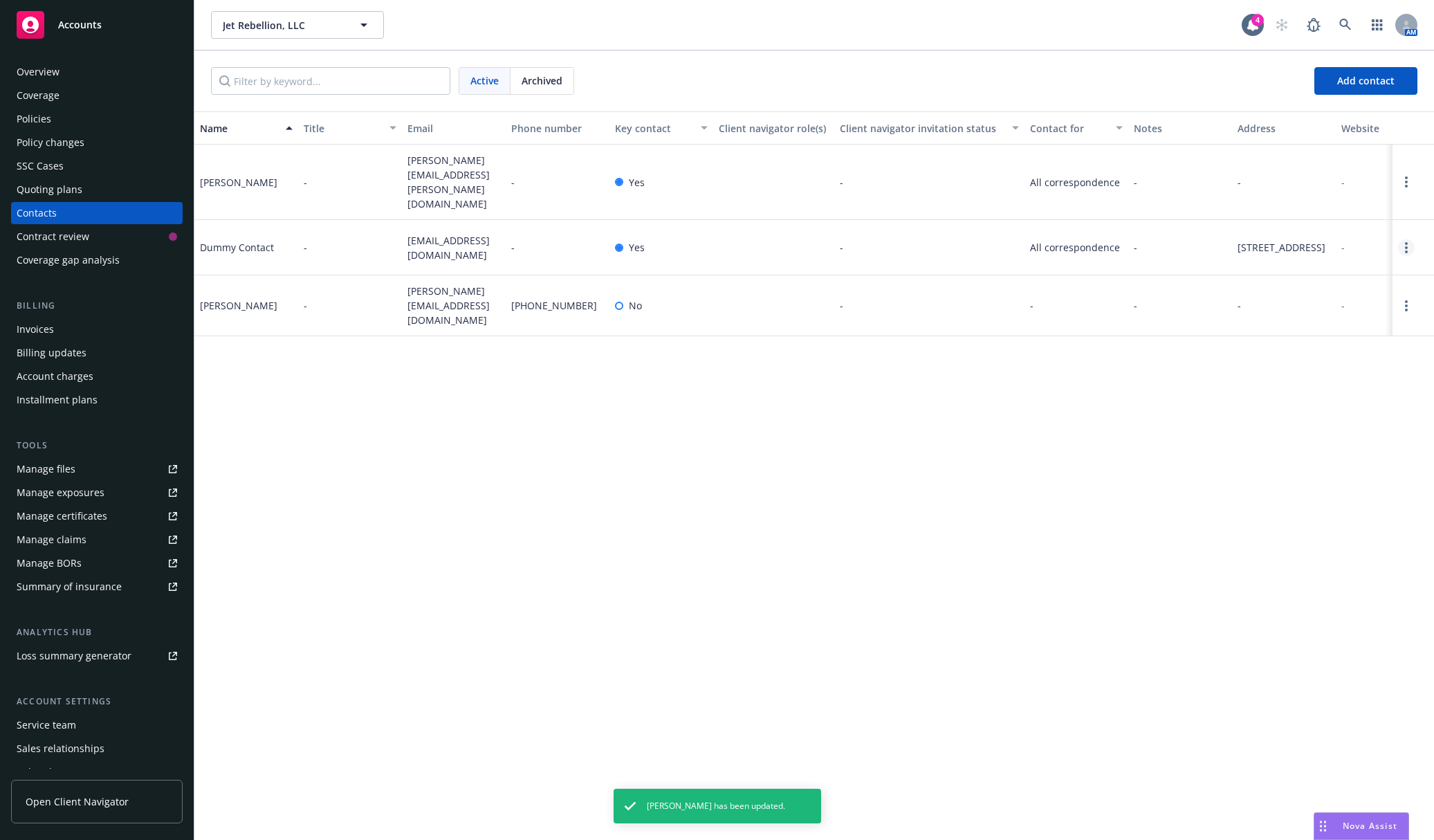
click at [1175, 239] on link "Open options" at bounding box center [1406, 247] width 17 height 17
click at [1175, 226] on div at bounding box center [1413, 247] width 42 height 55
click at [1175, 239] on link "Open options" at bounding box center [1406, 247] width 17 height 17
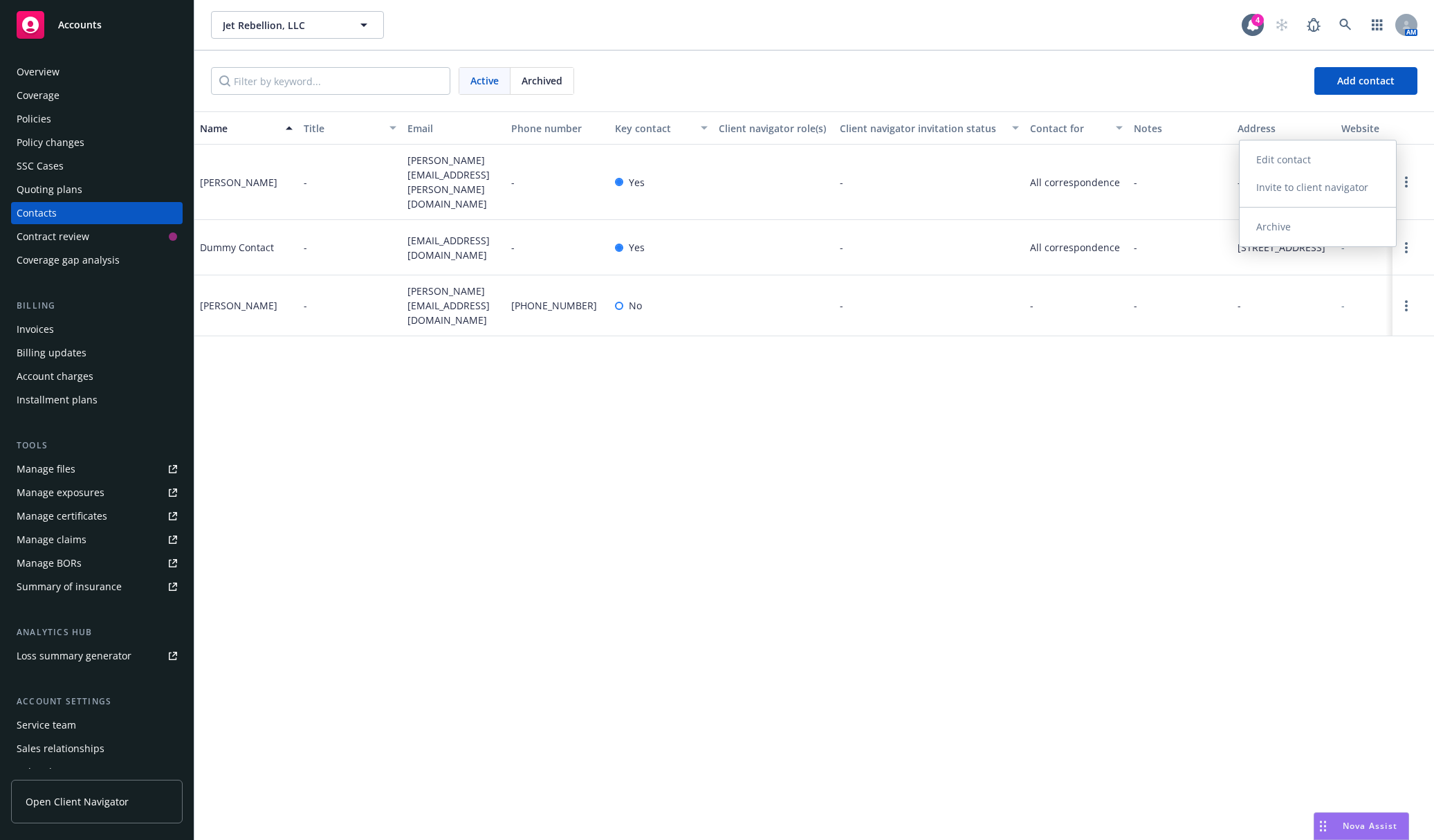
click at [1175, 229] on link "Archive" at bounding box center [1318, 227] width 157 height 28
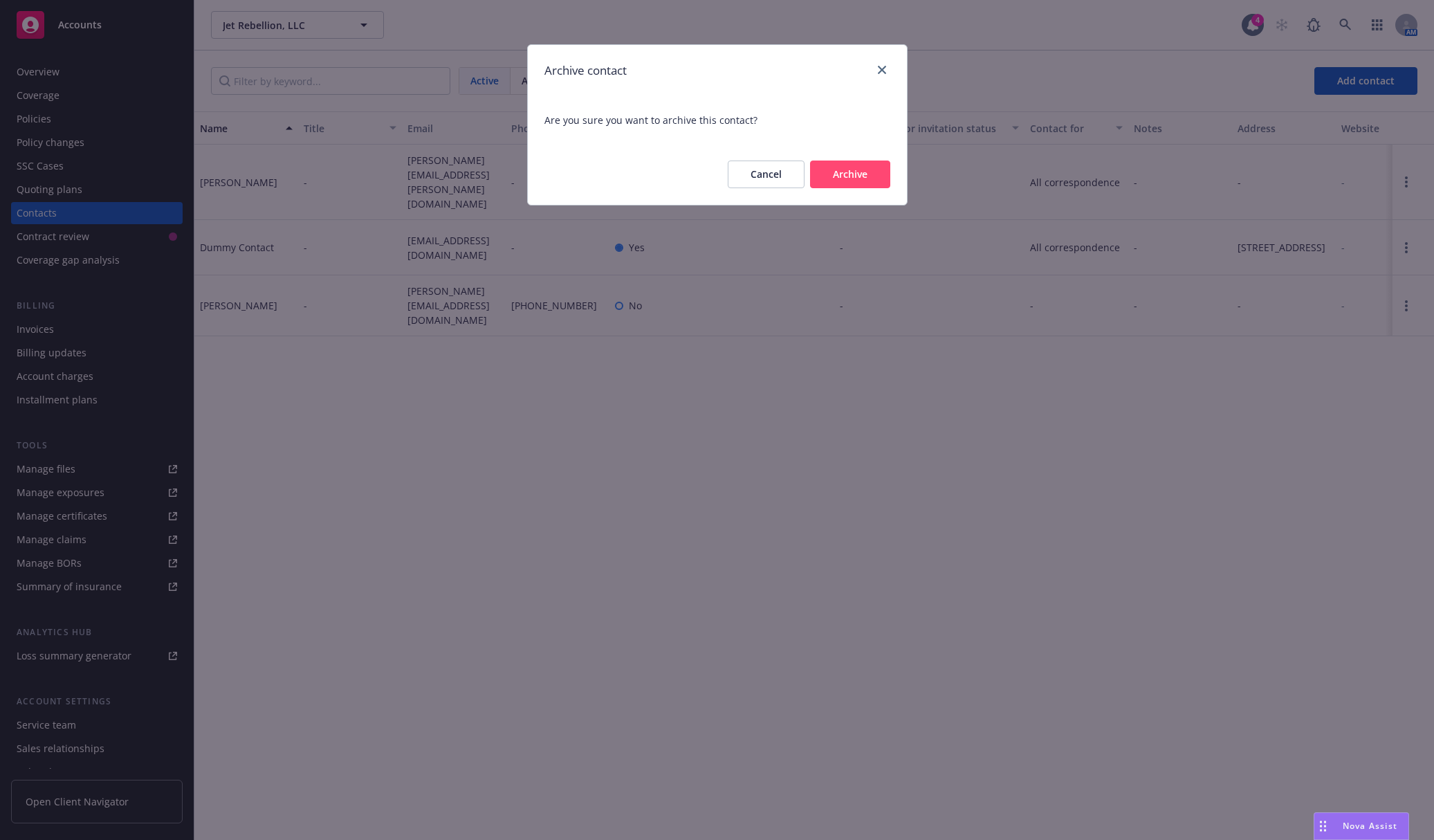
click at [880, 174] on button "Archive" at bounding box center [850, 174] width 80 height 28
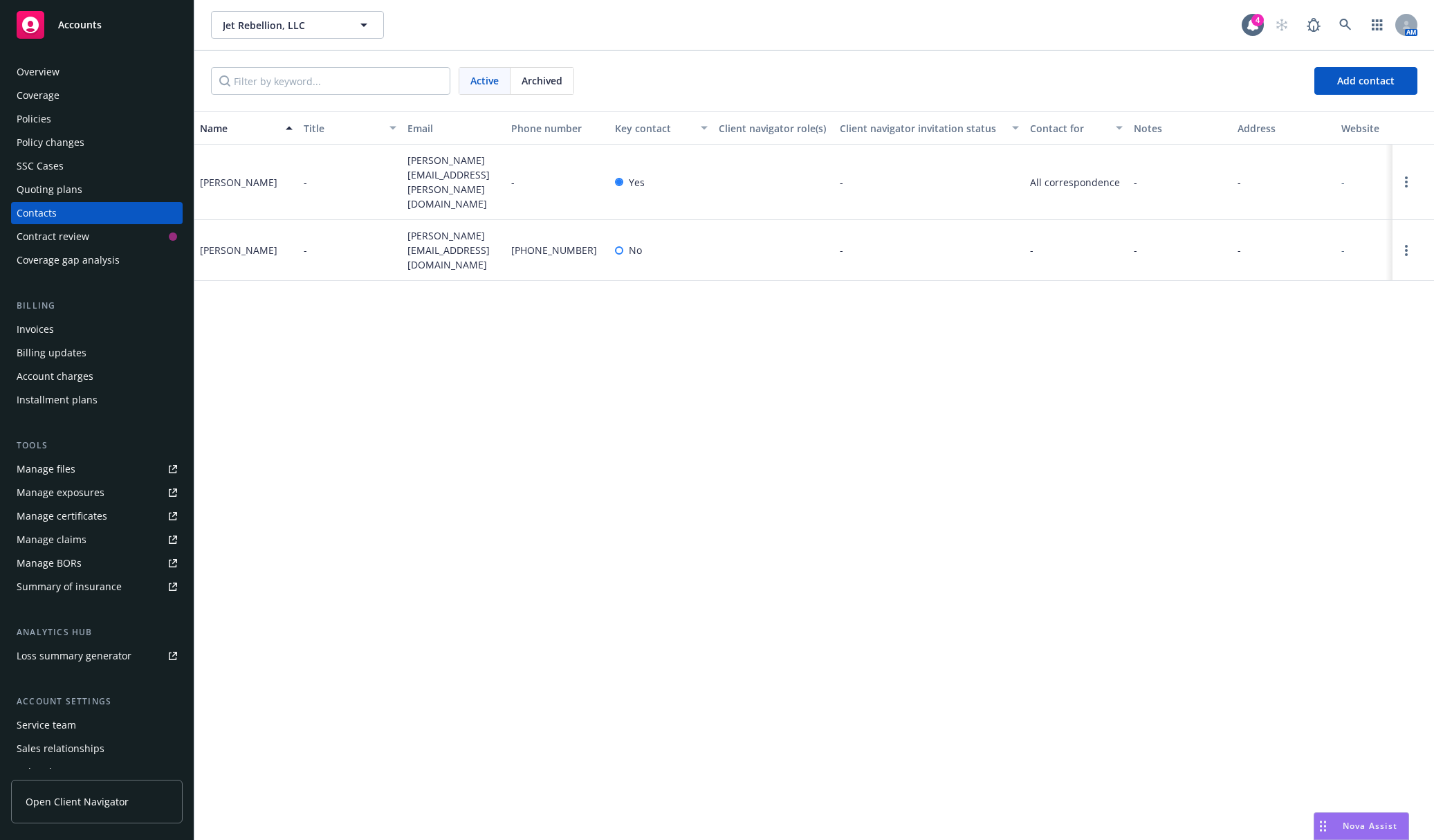
click at [496, 393] on div "Name Title Email Phone number Key contact Client navigator role(s) Client navig…" at bounding box center [814, 475] width 1240 height 728
click at [108, 731] on div "Service team" at bounding box center [97, 725] width 161 height 22
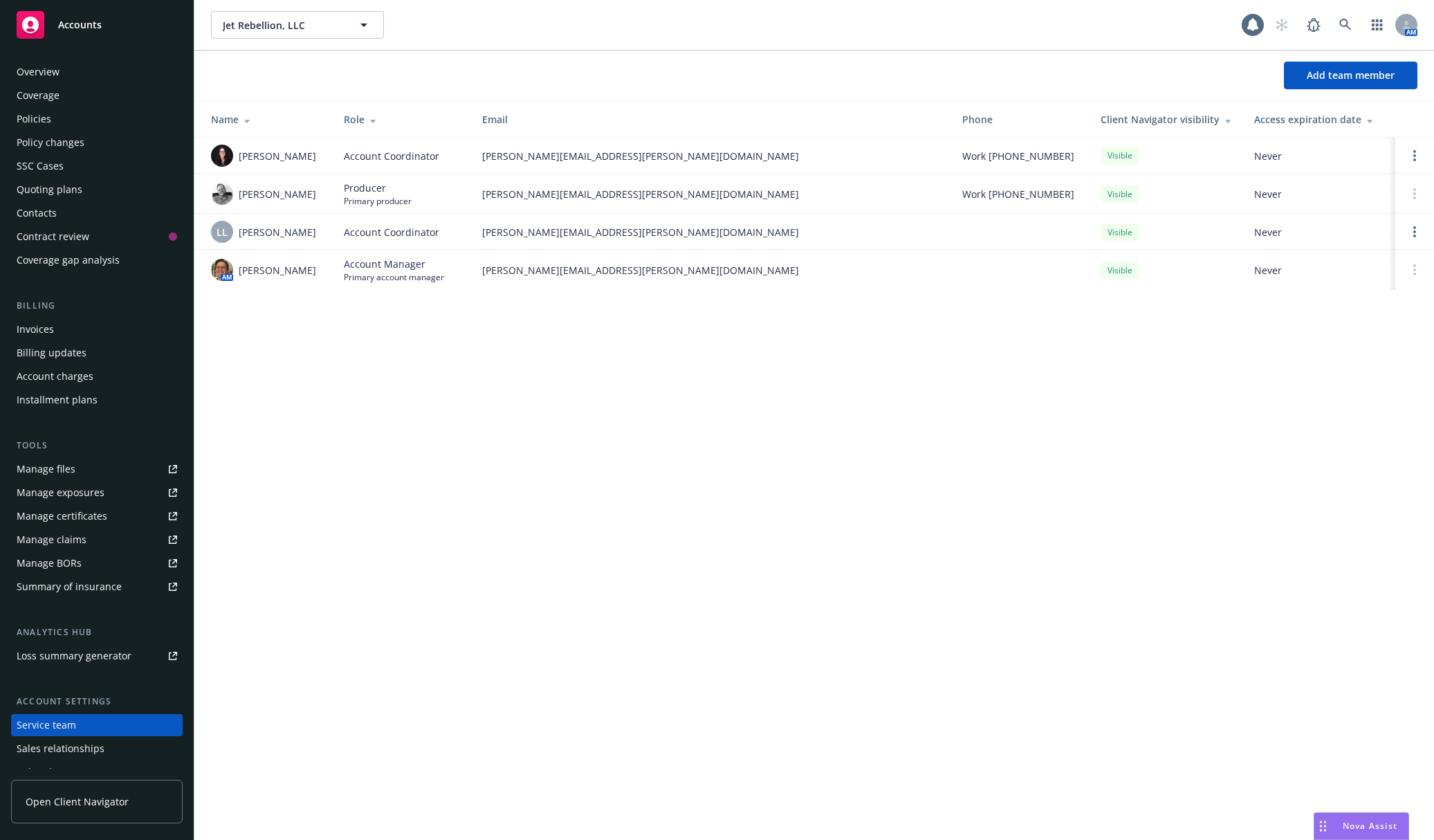
scroll to position [62, 0]
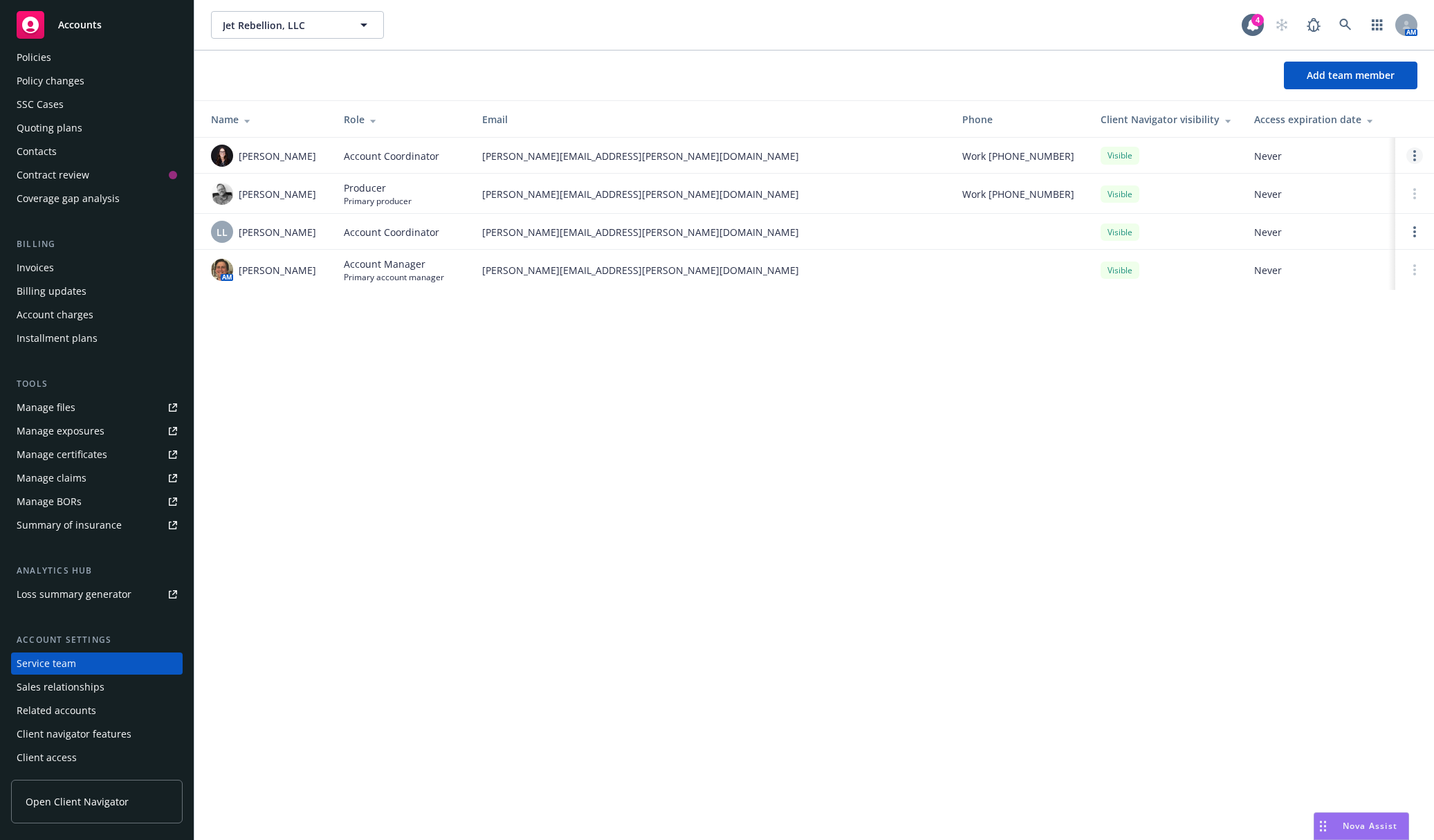
click at [1175, 156] on link "Open options" at bounding box center [1415, 155] width 17 height 17
click at [1175, 113] on span "Remove account coordinator" at bounding box center [1321, 117] width 166 height 13
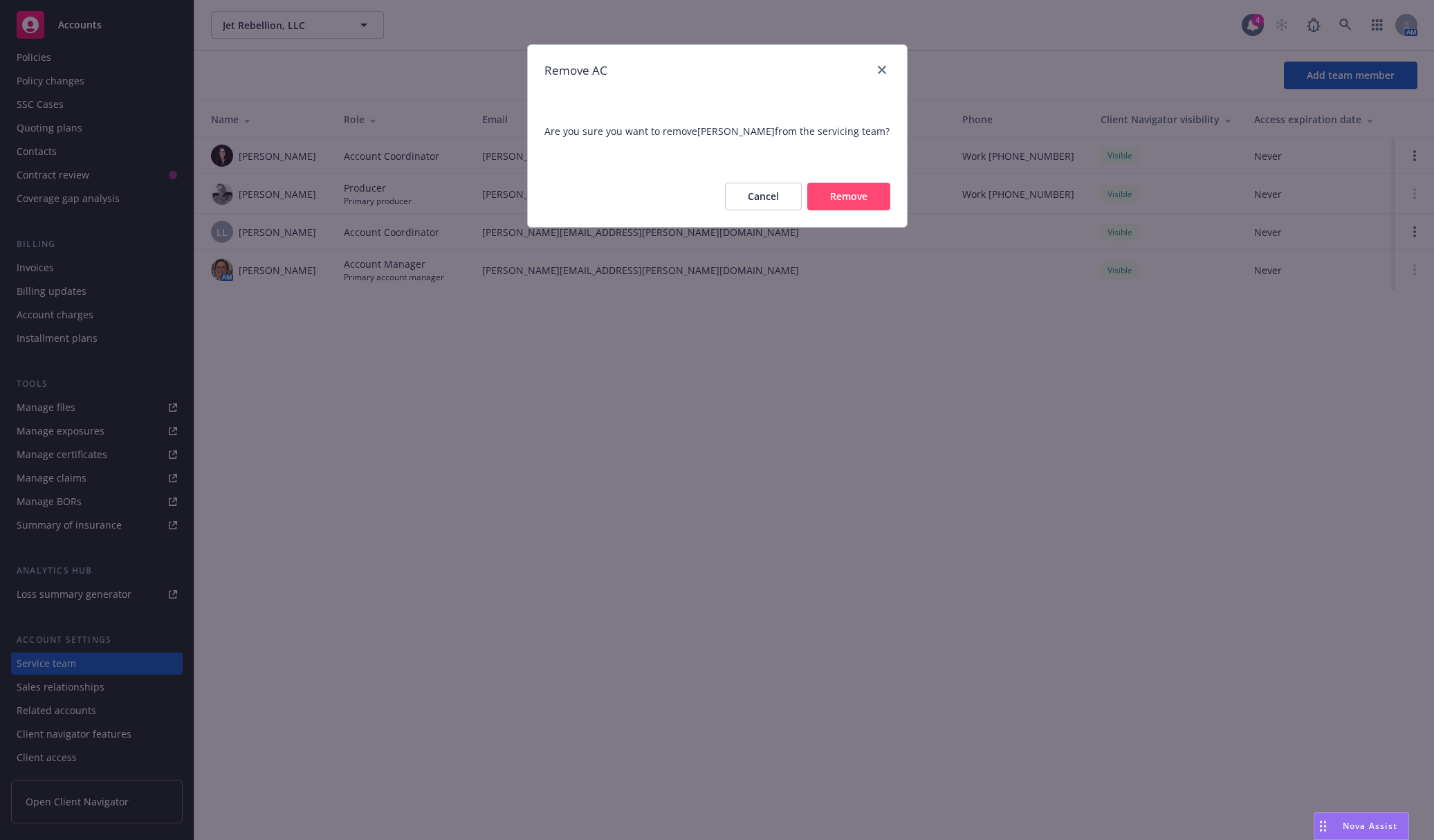
click at [842, 188] on button "Remove" at bounding box center [849, 196] width 83 height 28
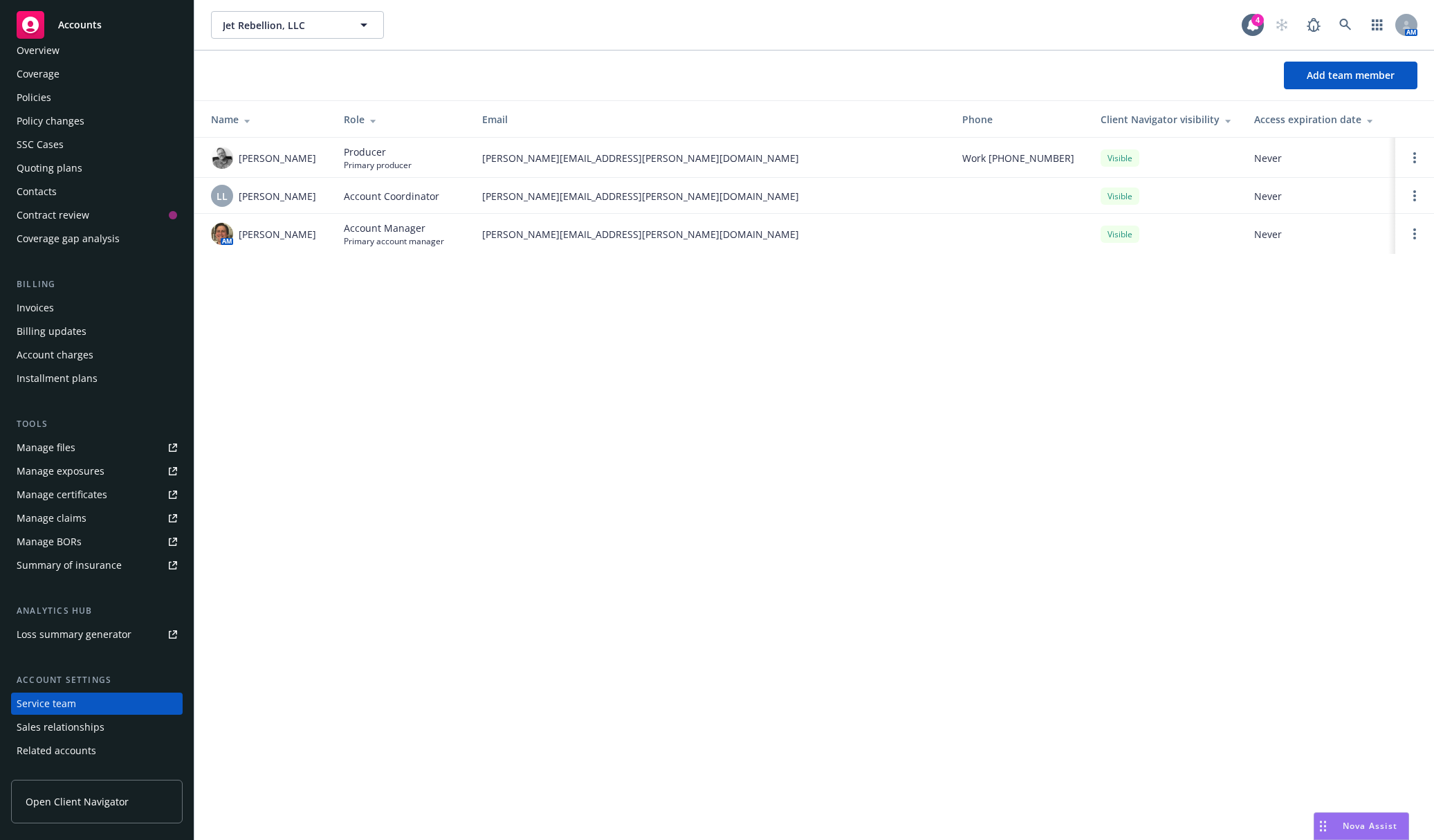
scroll to position [0, 0]
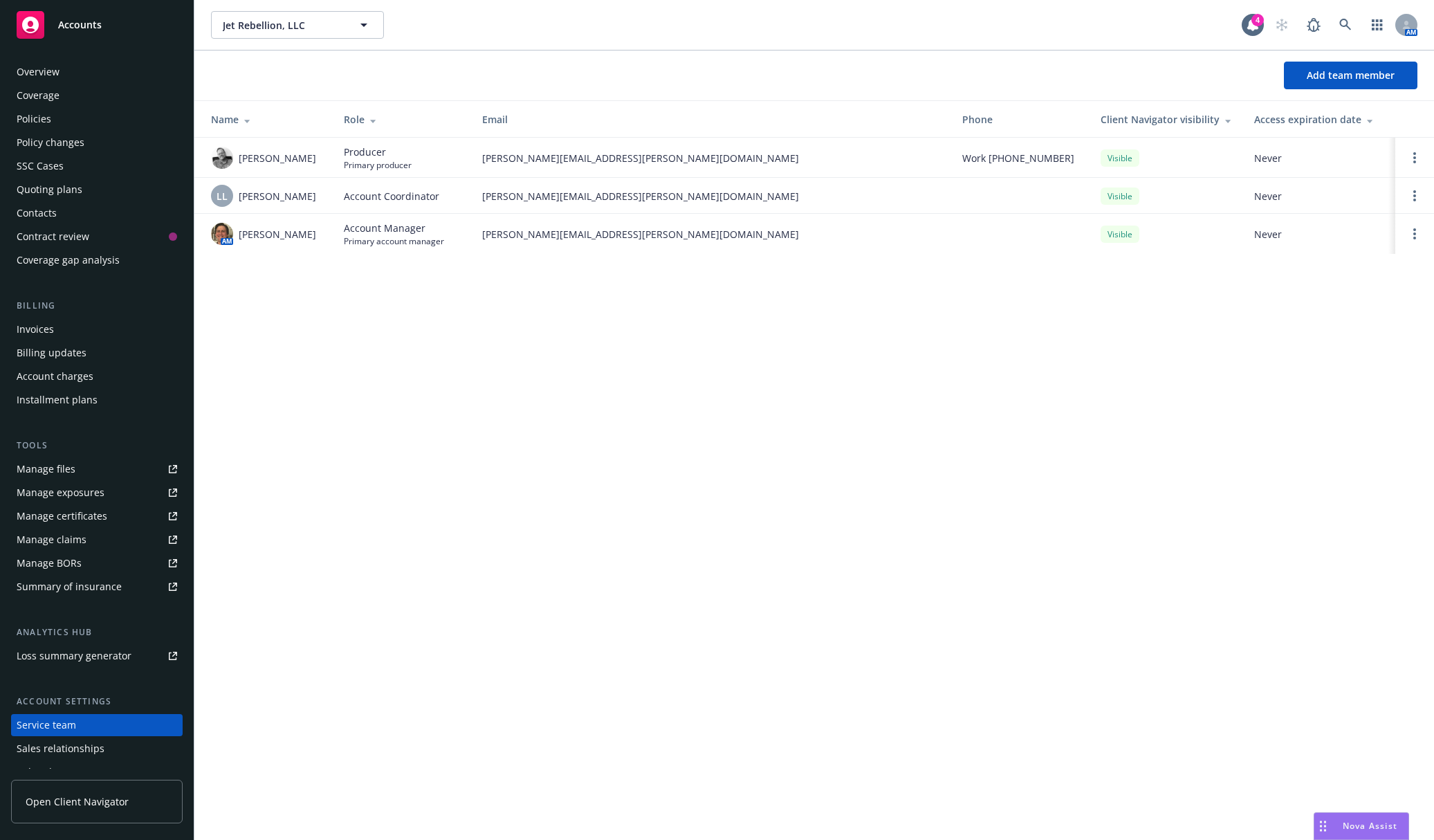
click at [118, 193] on div "Quoting plans" at bounding box center [97, 189] width 161 height 22
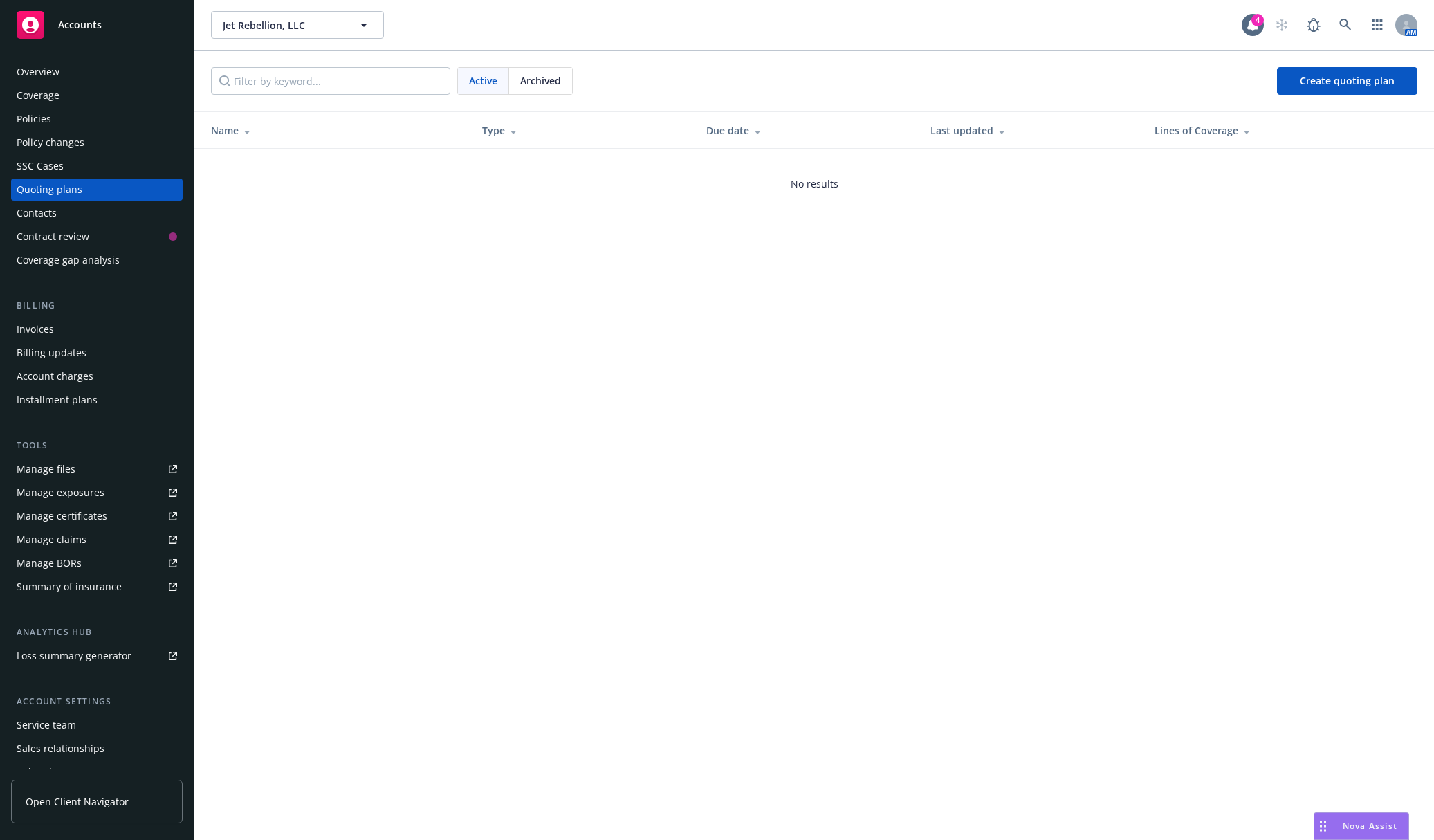
click at [838, 313] on div "Jet Rebellion, LLC Jet Rebellion, LLC 4 AM Active Archived Create quoting plan …" at bounding box center [814, 420] width 1240 height 840
click at [1175, 78] on link "Create quoting plan" at bounding box center [1348, 81] width 141 height 28
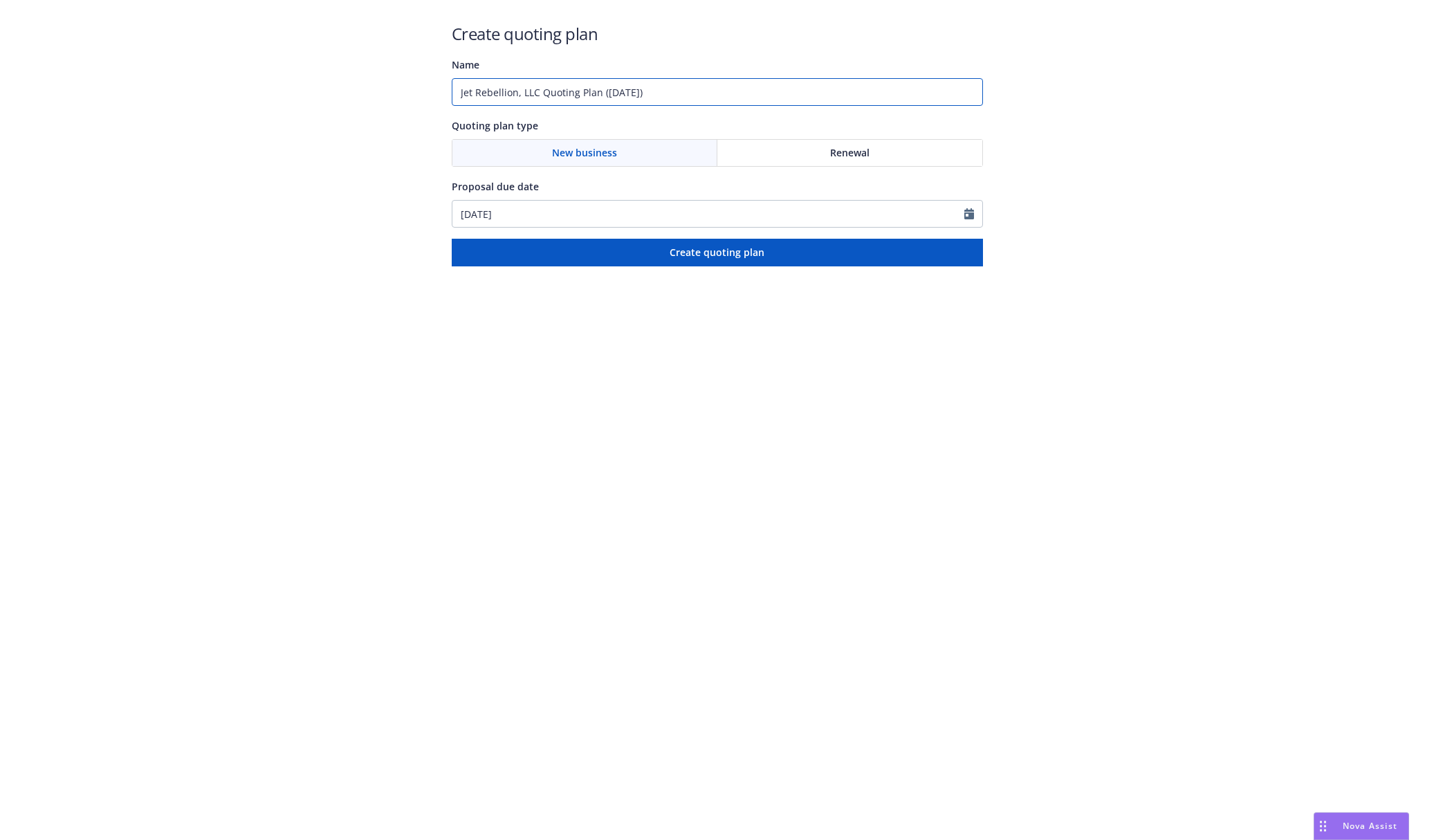
click at [640, 88] on input "Jet Rebellion, LLC Quoting Plan ([DATE])" at bounding box center [717, 92] width 532 height 28
type input "Q"
type input "New Business - Cyber"
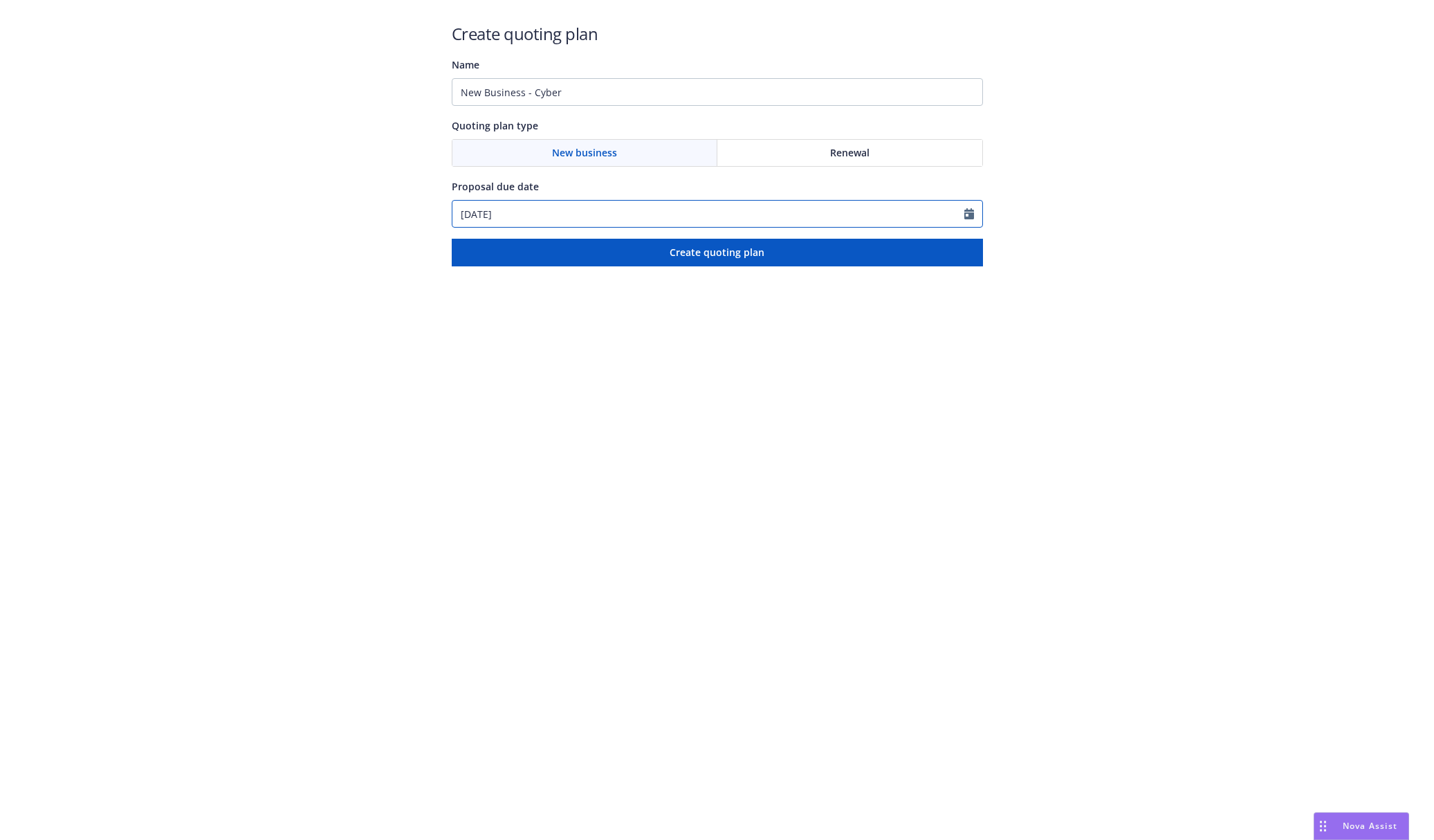
click at [694, 208] on input "[DATE]" at bounding box center [708, 213] width 512 height 26
select select "8"
click at [581, 380] on span "29" at bounding box center [580, 378] width 18 height 18
type input "[DATE]"
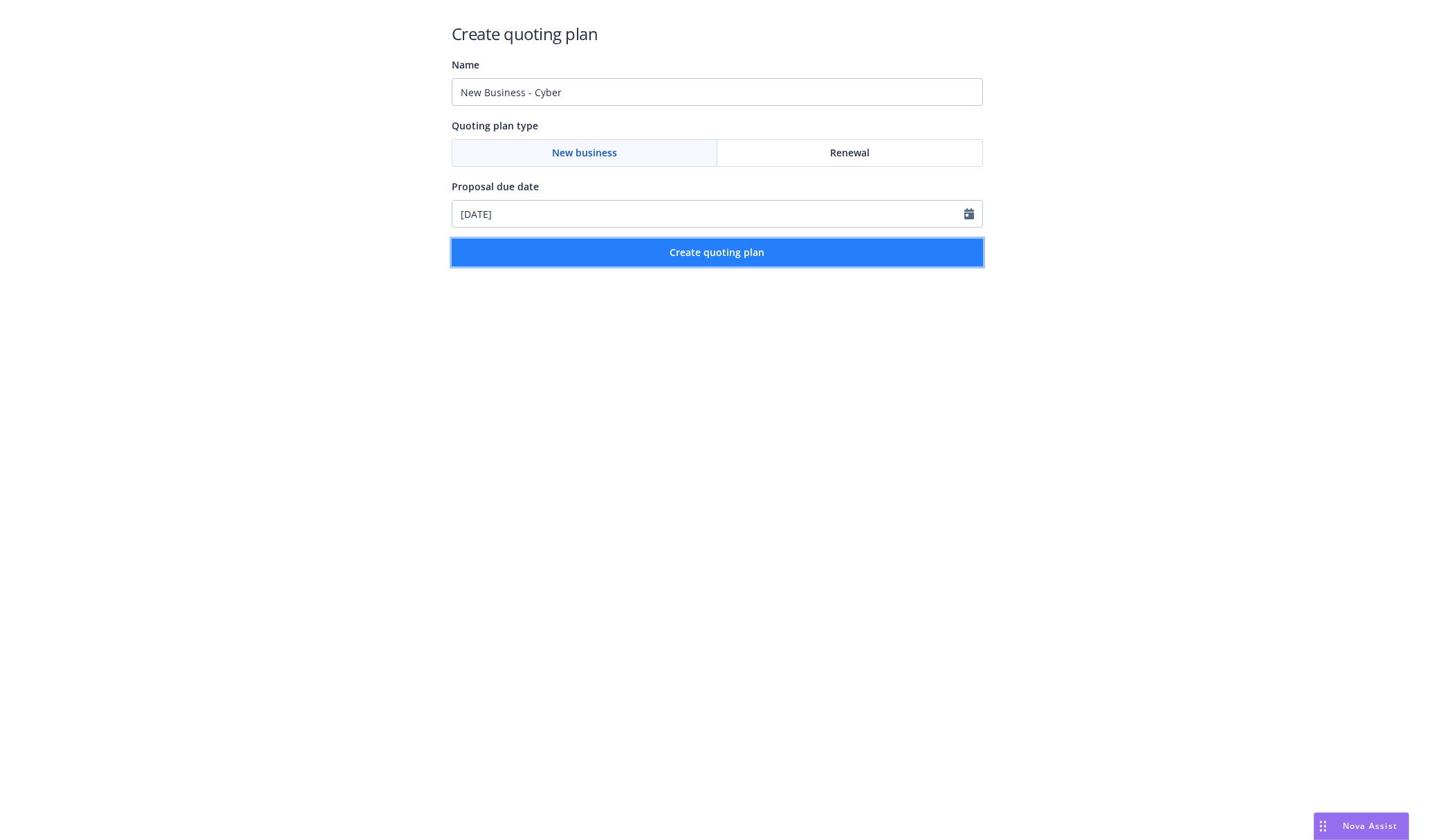
click at [669, 257] on button "Create quoting plan" at bounding box center [717, 253] width 532 height 28
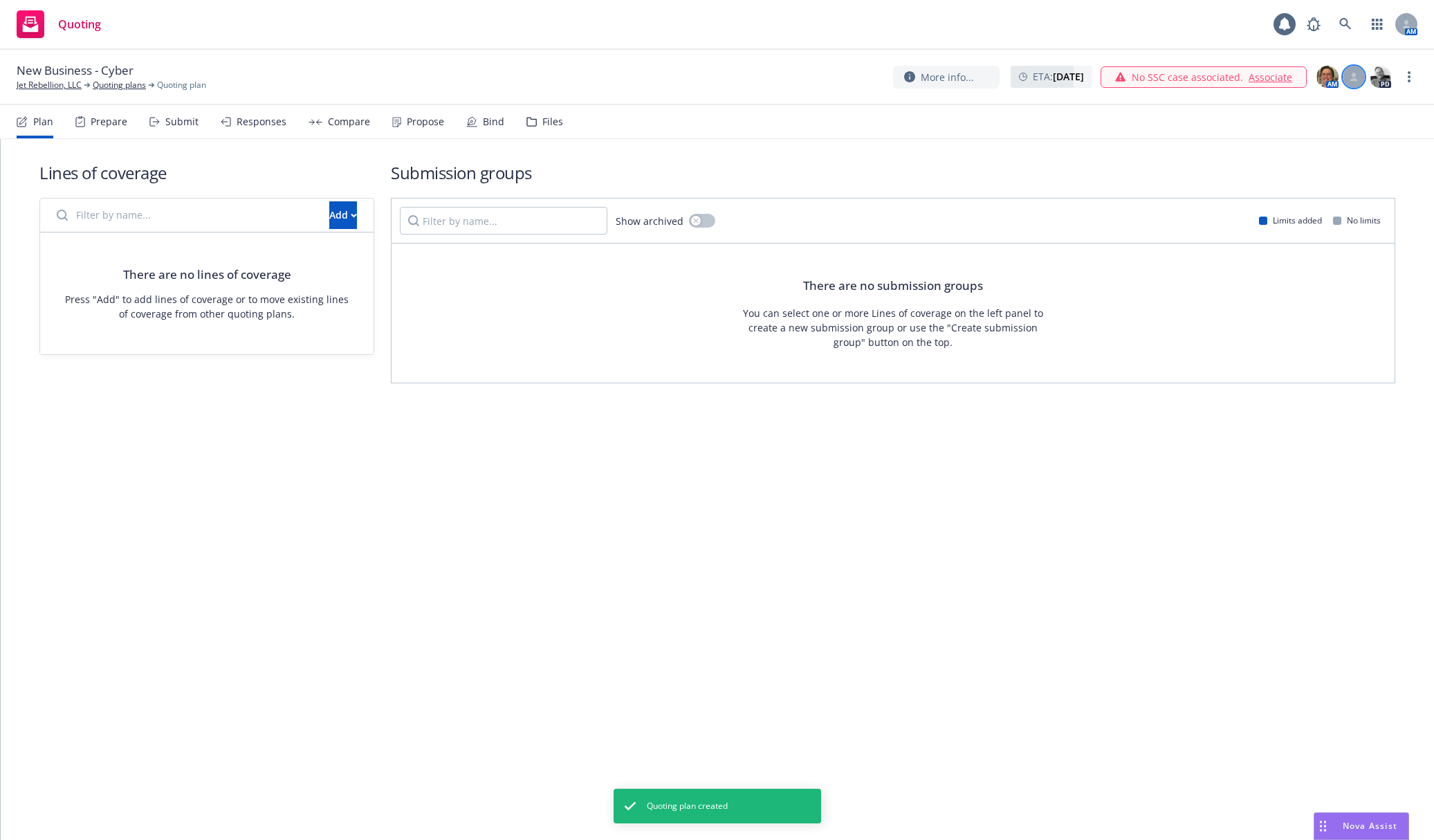
click at [1360, 71] on div at bounding box center [1354, 77] width 22 height 22
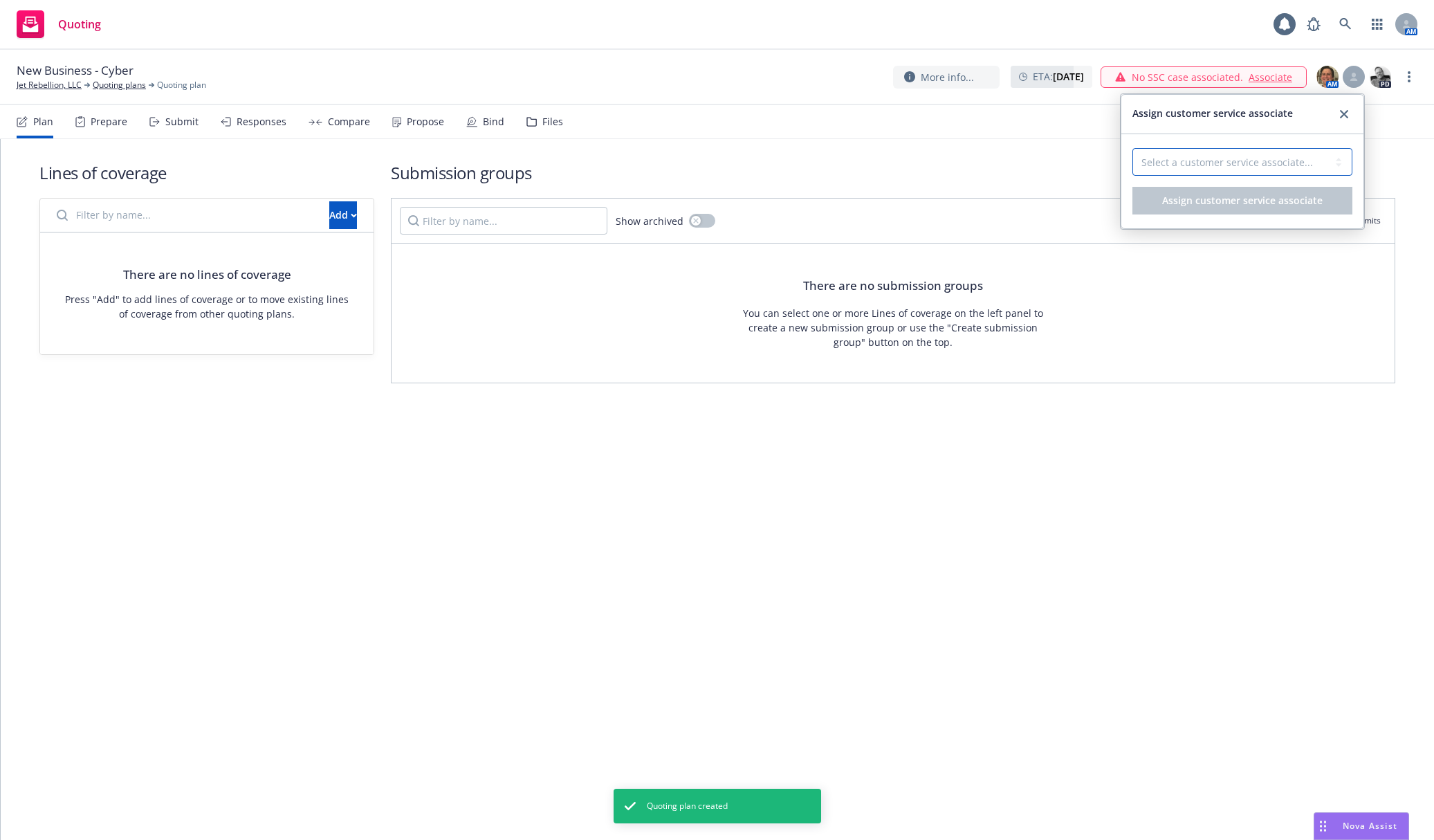
click at [1316, 150] on select "Select a customer service associate... [PERSON_NAME]" at bounding box center [1242, 161] width 220 height 28
select select "58953589-d9ae-43de-9bc7-98fc7eaa6a0c"
click at [1133, 148] on select "Select a customer service associate... [PERSON_NAME]" at bounding box center [1242, 161] width 220 height 28
click at [1254, 202] on span "Assign customer service associate" at bounding box center [1242, 200] width 161 height 13
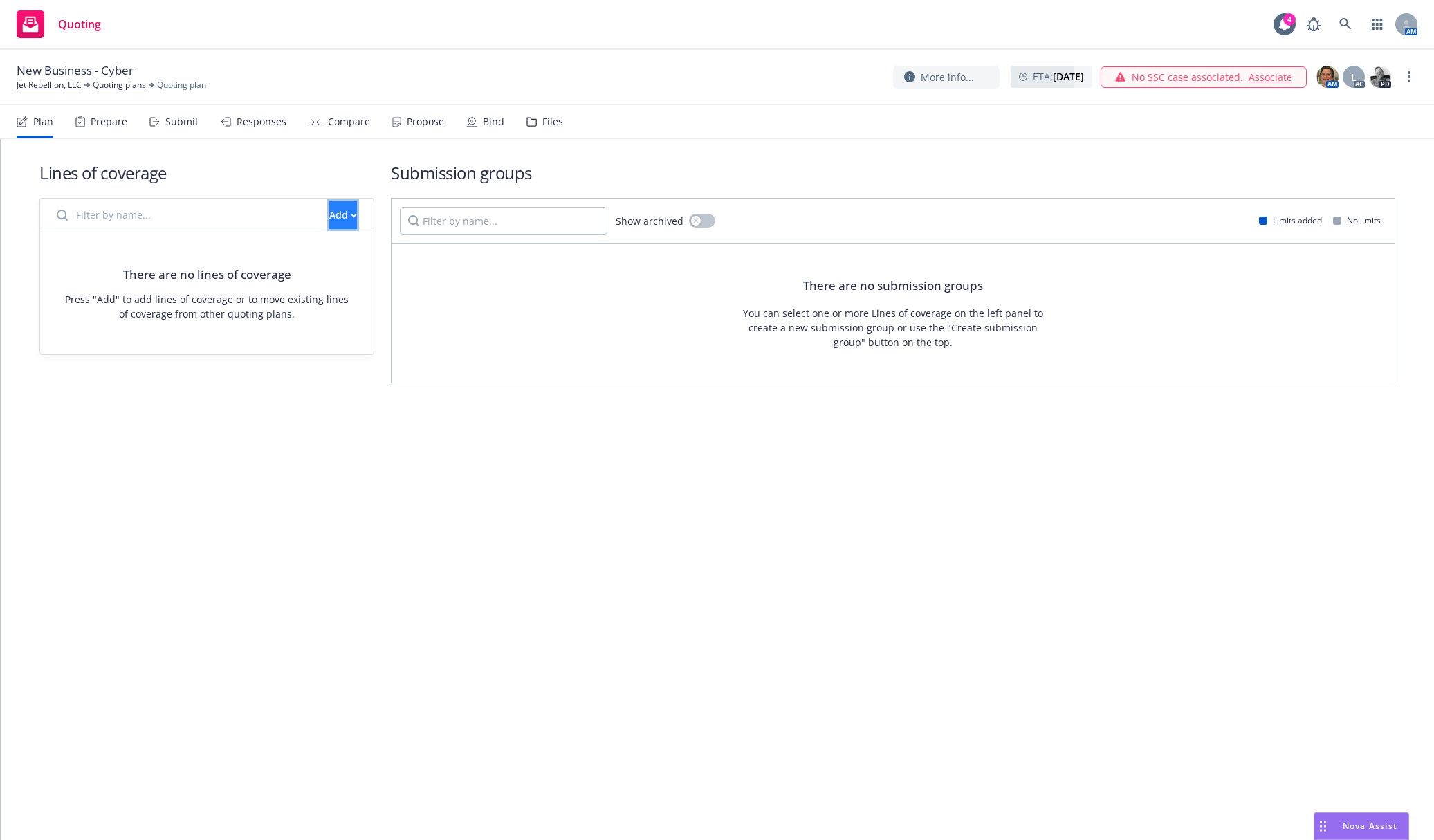
click at [329, 216] on div "Add" at bounding box center [343, 215] width 28 height 26
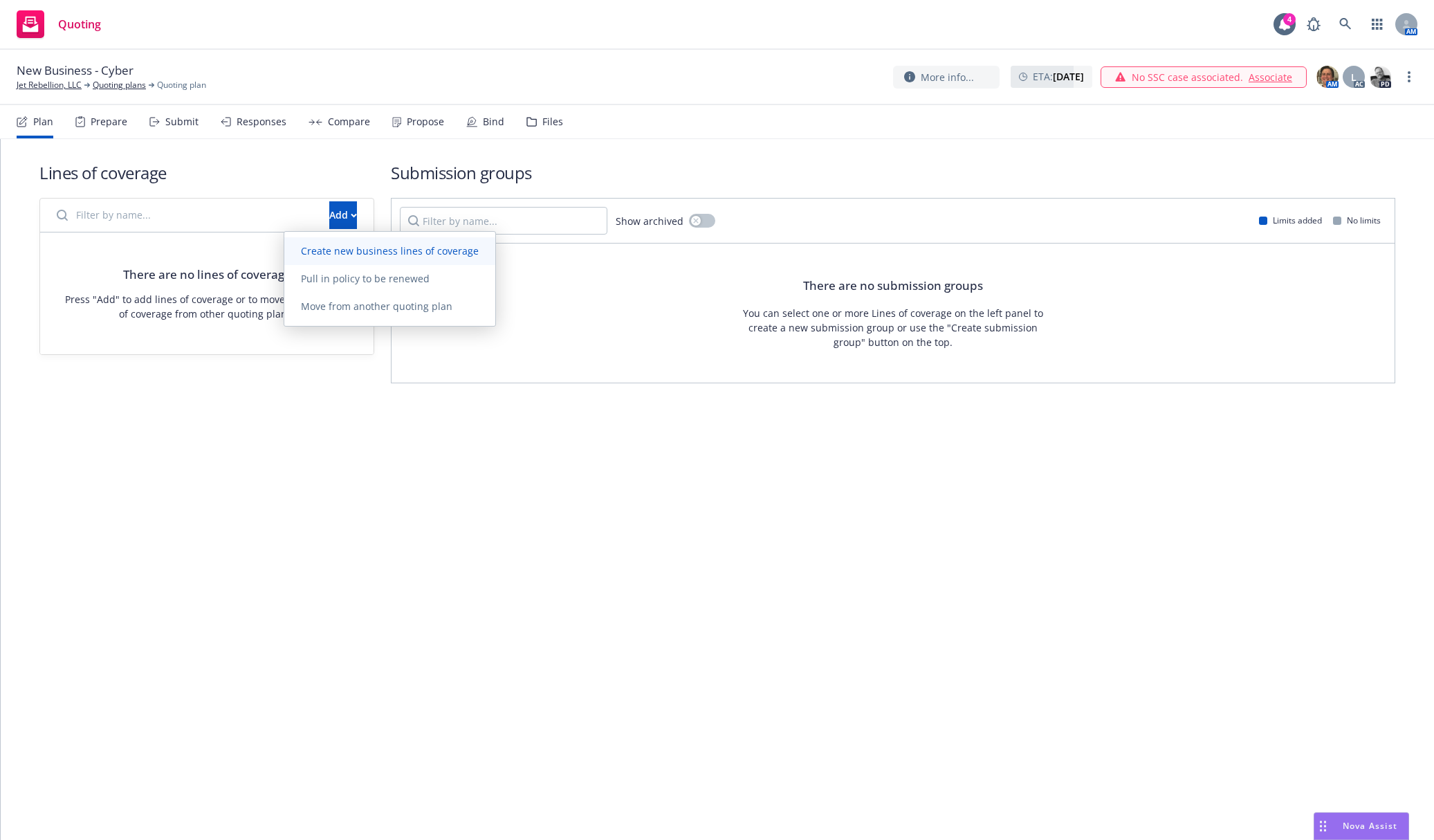
click at [390, 255] on span "Create new business lines of coverage" at bounding box center [390, 251] width 211 height 13
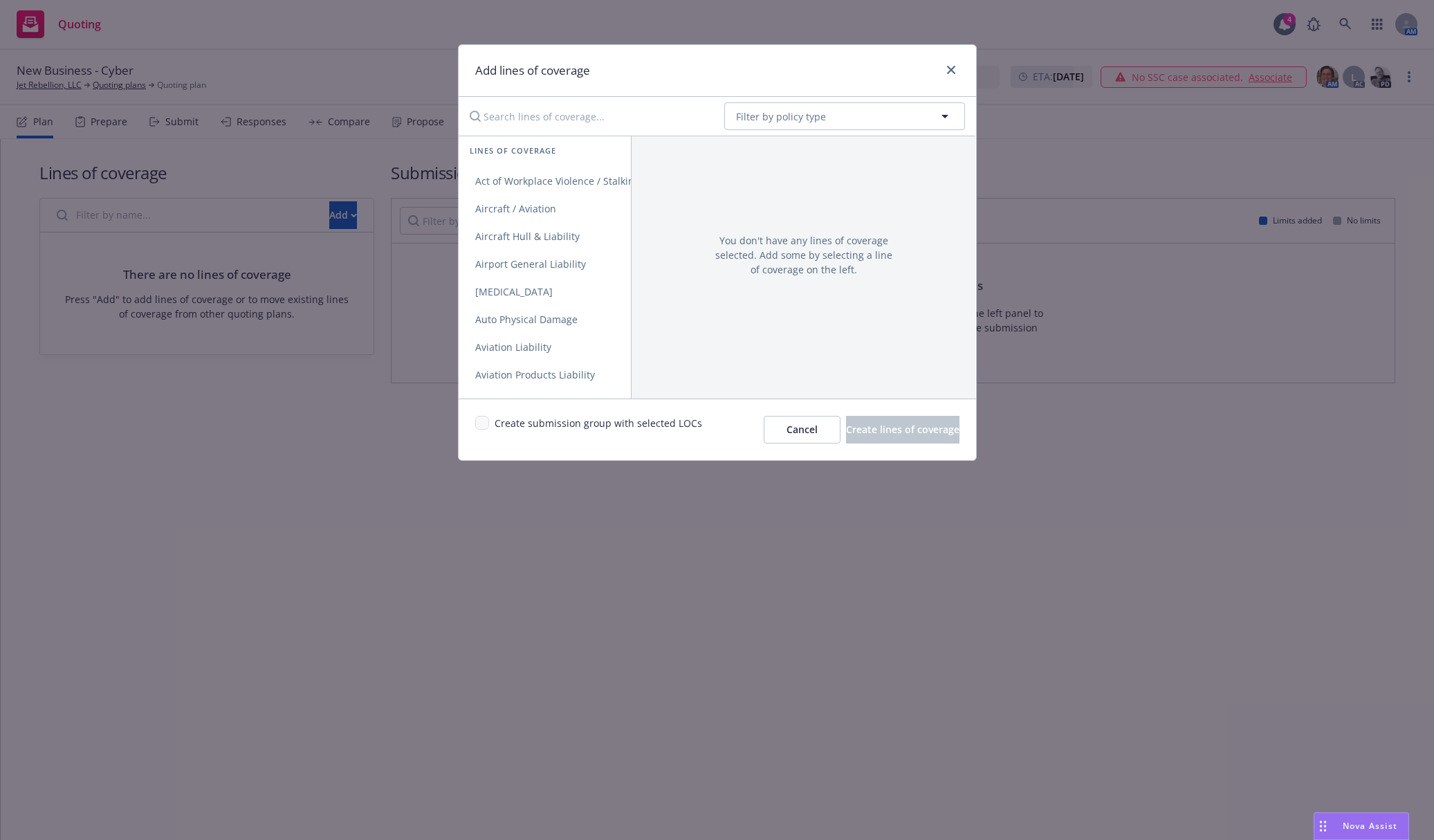
click at [596, 117] on input "Search lines of coverage..." at bounding box center [587, 116] width 252 height 28
type input "cyber"
click at [537, 187] on span "Cyber Liability" at bounding box center [508, 181] width 99 height 13
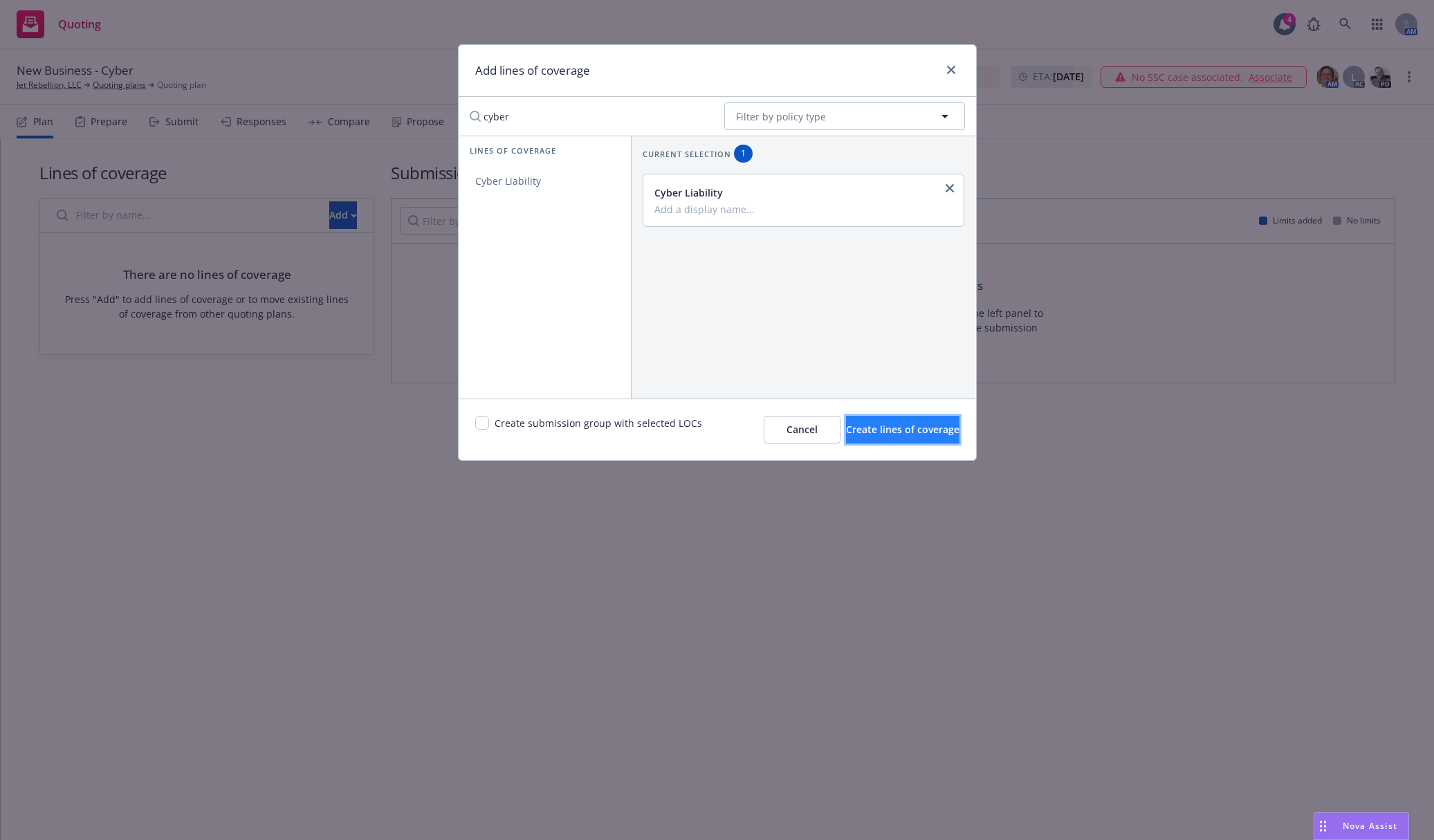
click at [854, 423] on span "Create lines of coverage" at bounding box center [902, 429] width 114 height 13
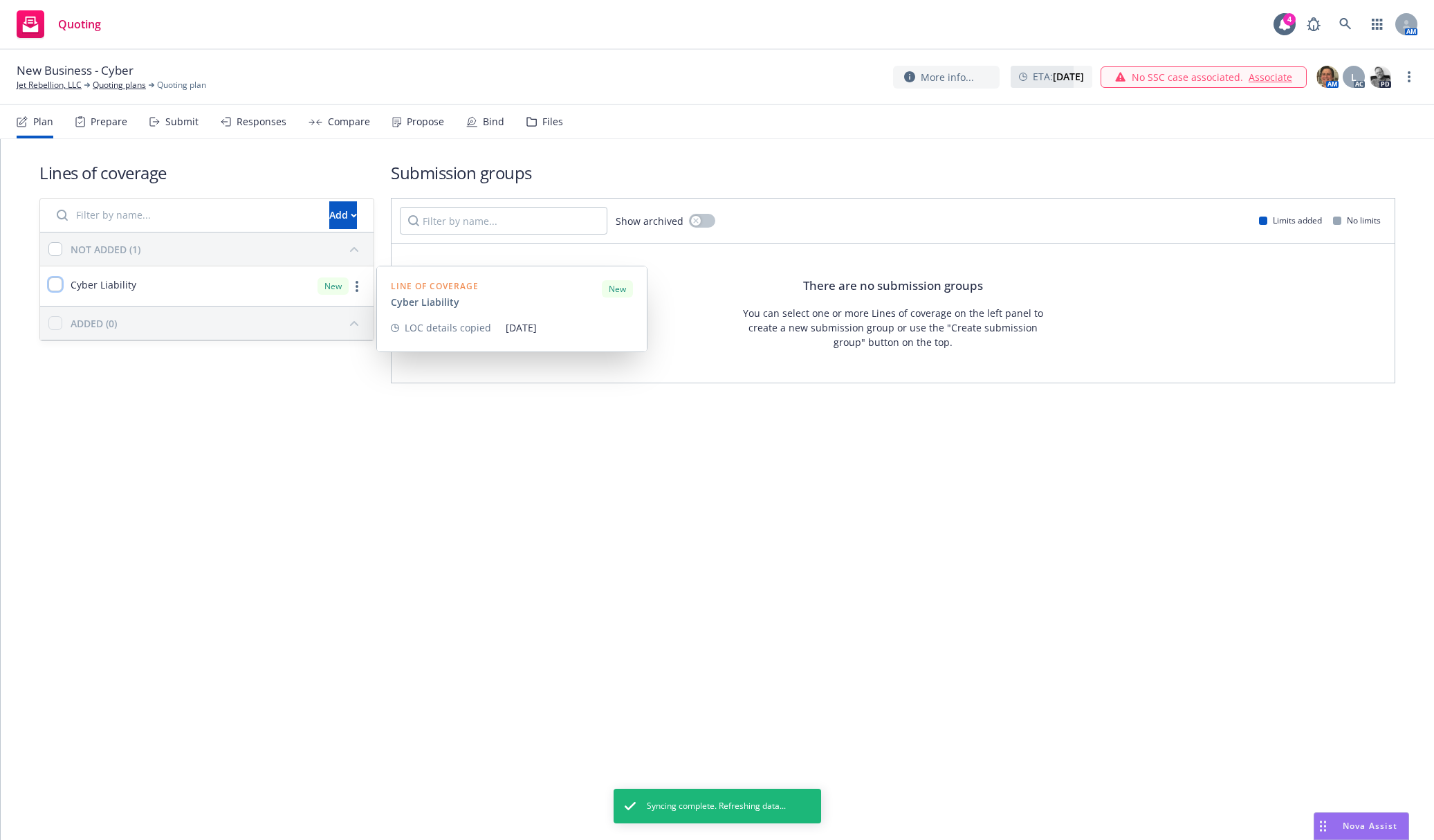
click at [50, 285] on input "checkbox" at bounding box center [55, 284] width 14 height 14
checkbox input "true"
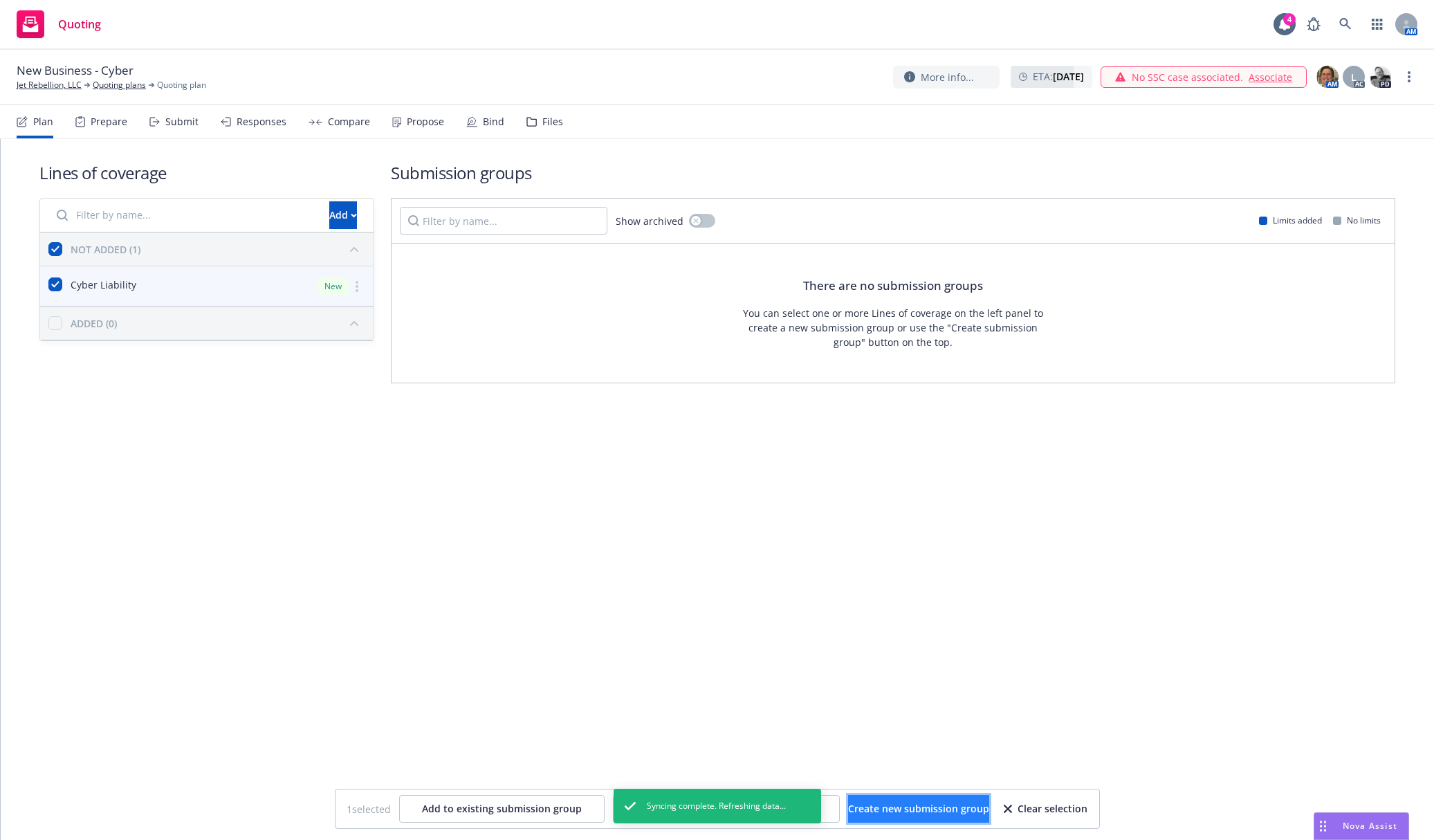
click at [944, 798] on button "Create new submission group" at bounding box center [918, 808] width 141 height 28
checkbox input "false"
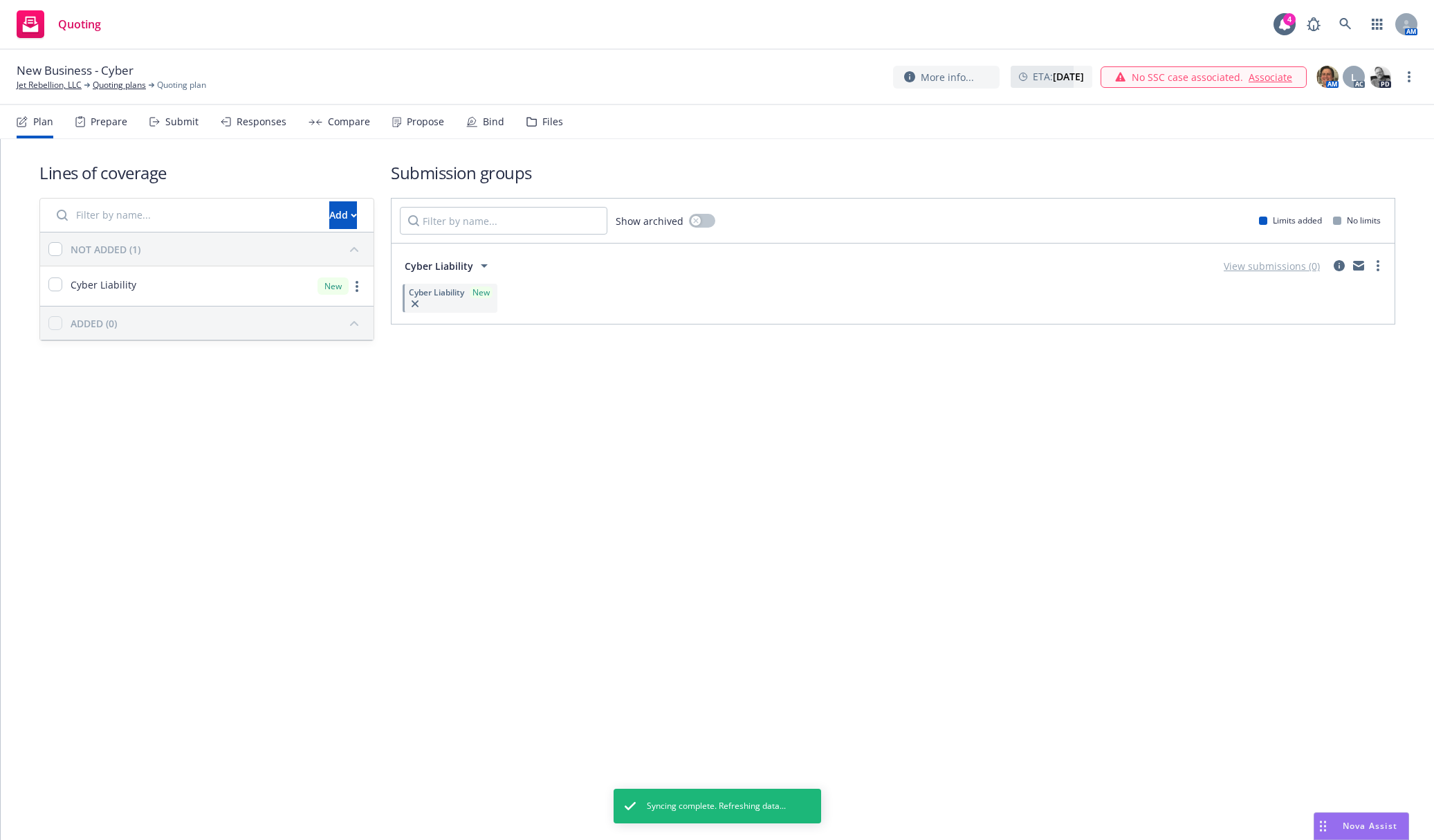
click at [110, 121] on div "Prepare" at bounding box center [109, 121] width 37 height 11
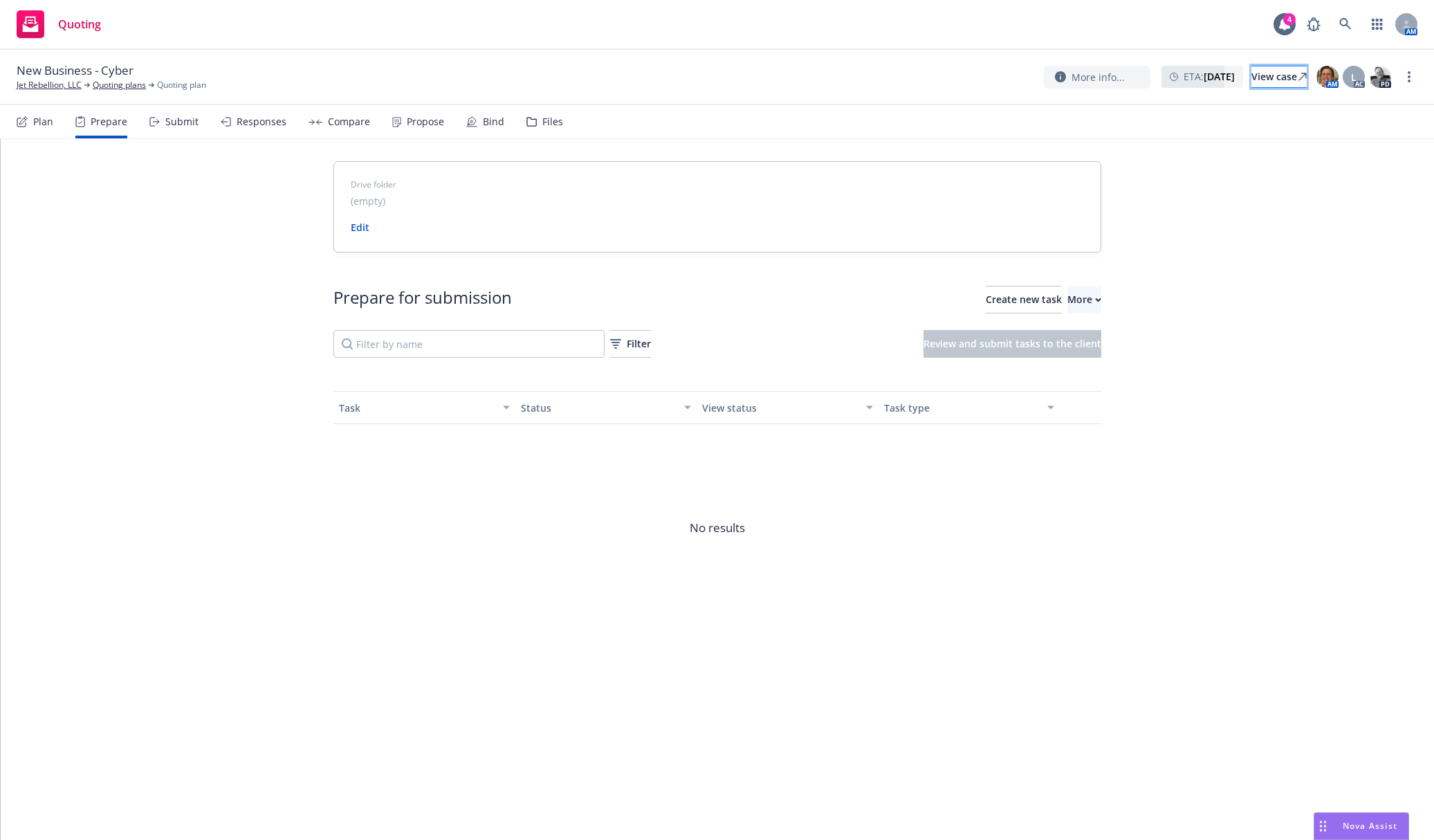
click at [1252, 74] on div "View case" at bounding box center [1279, 77] width 55 height 21
click at [1067, 290] on div "More" at bounding box center [1084, 299] width 34 height 26
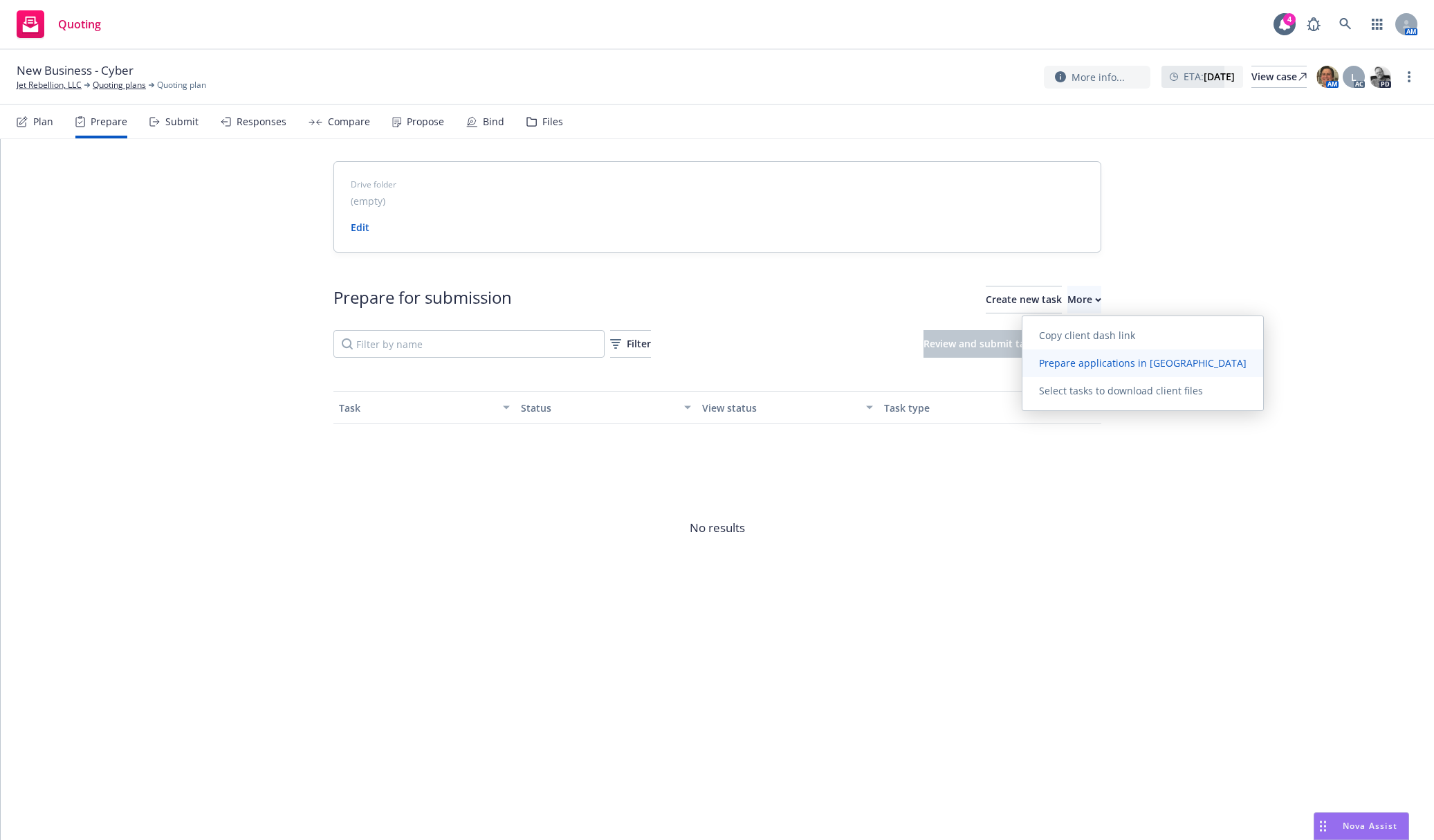
click at [1083, 357] on span "Prepare applications in Indio" at bounding box center [1142, 363] width 241 height 13
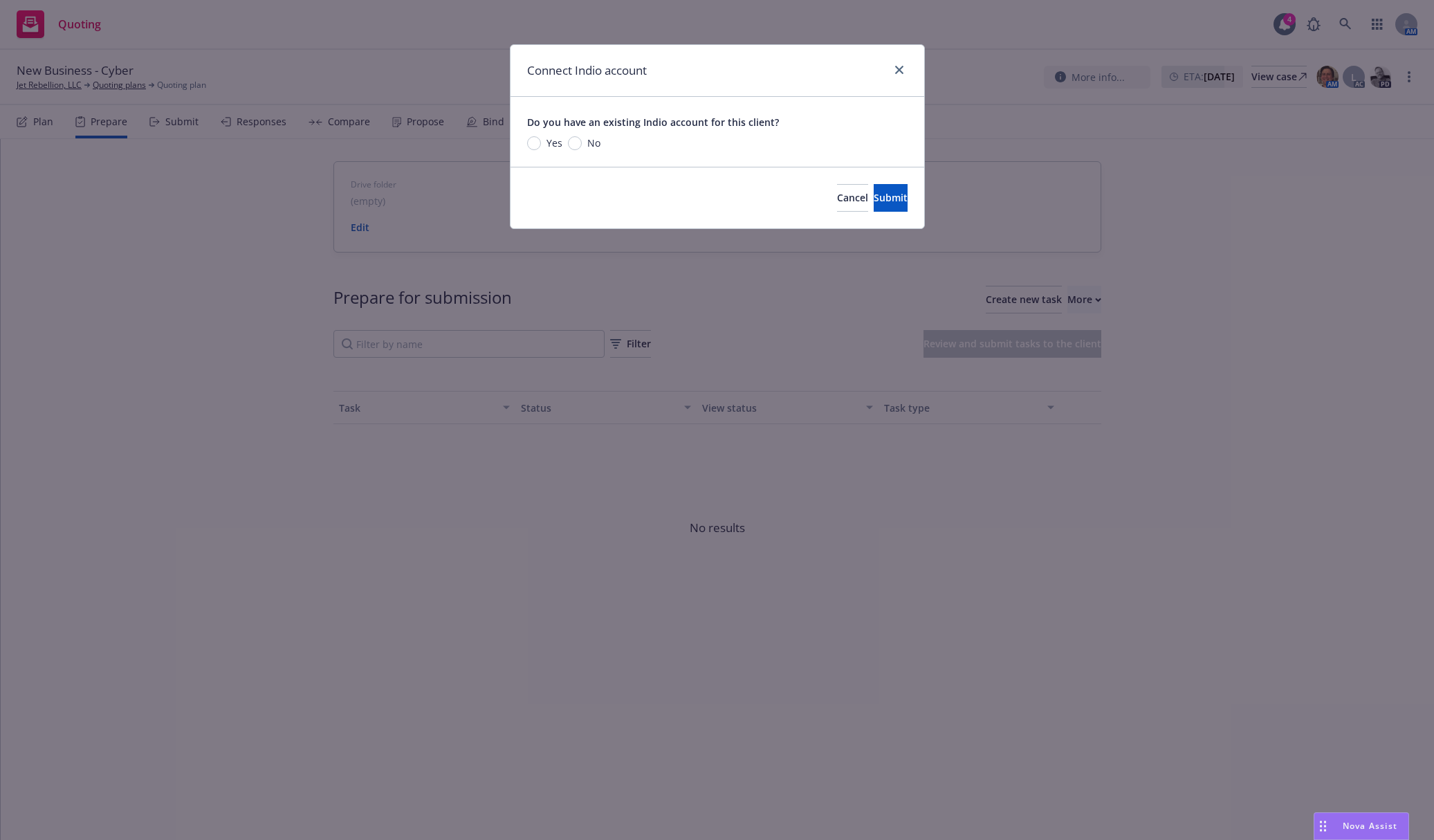
click at [584, 144] on span "No" at bounding box center [591, 143] width 18 height 14
click at [582, 144] on input "No" at bounding box center [575, 142] width 14 height 14
radio input "true"
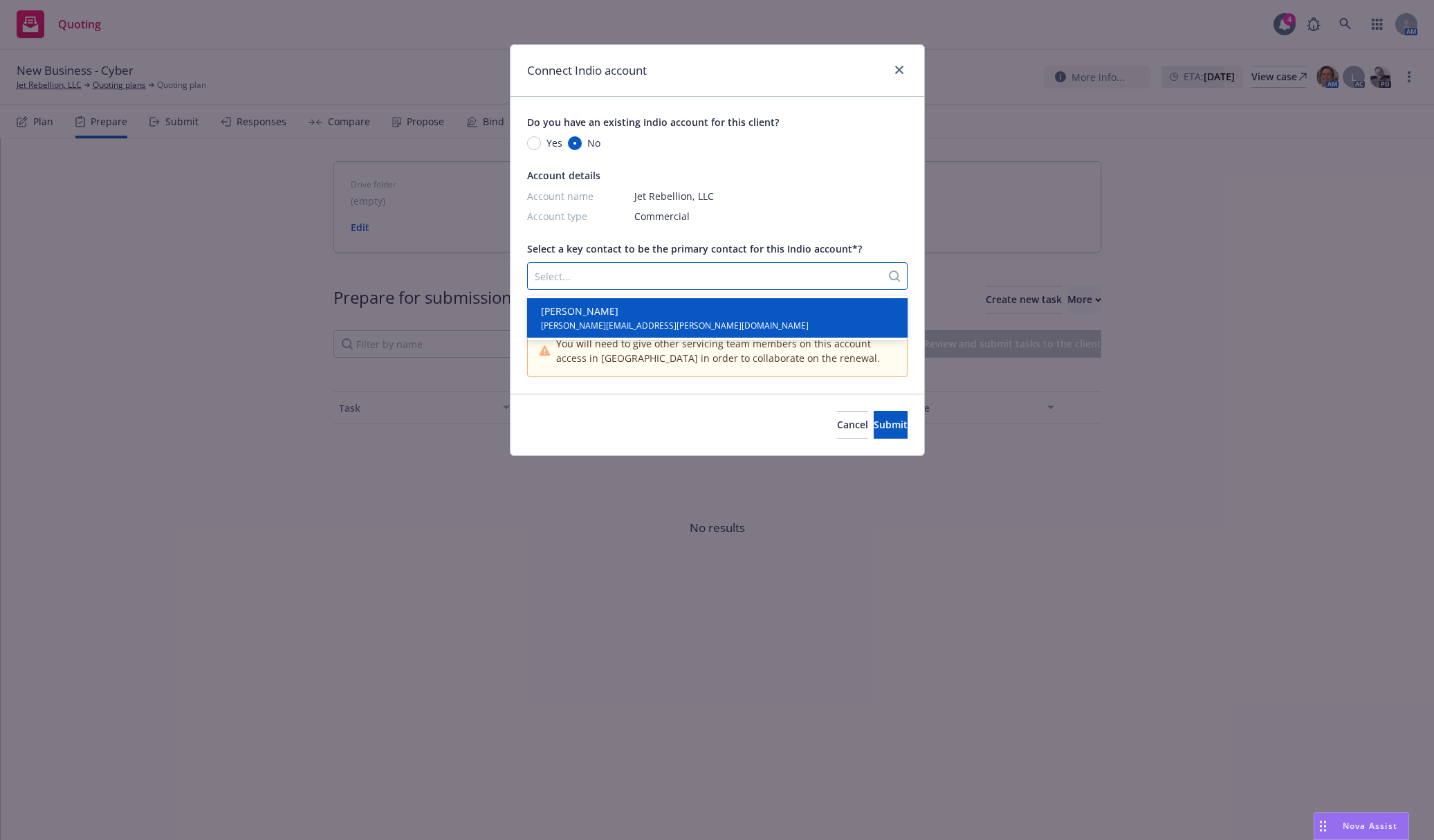
click at [655, 272] on div at bounding box center [704, 276] width 340 height 17
click at [653, 305] on span "[PERSON_NAME]" at bounding box center [675, 311] width 268 height 14
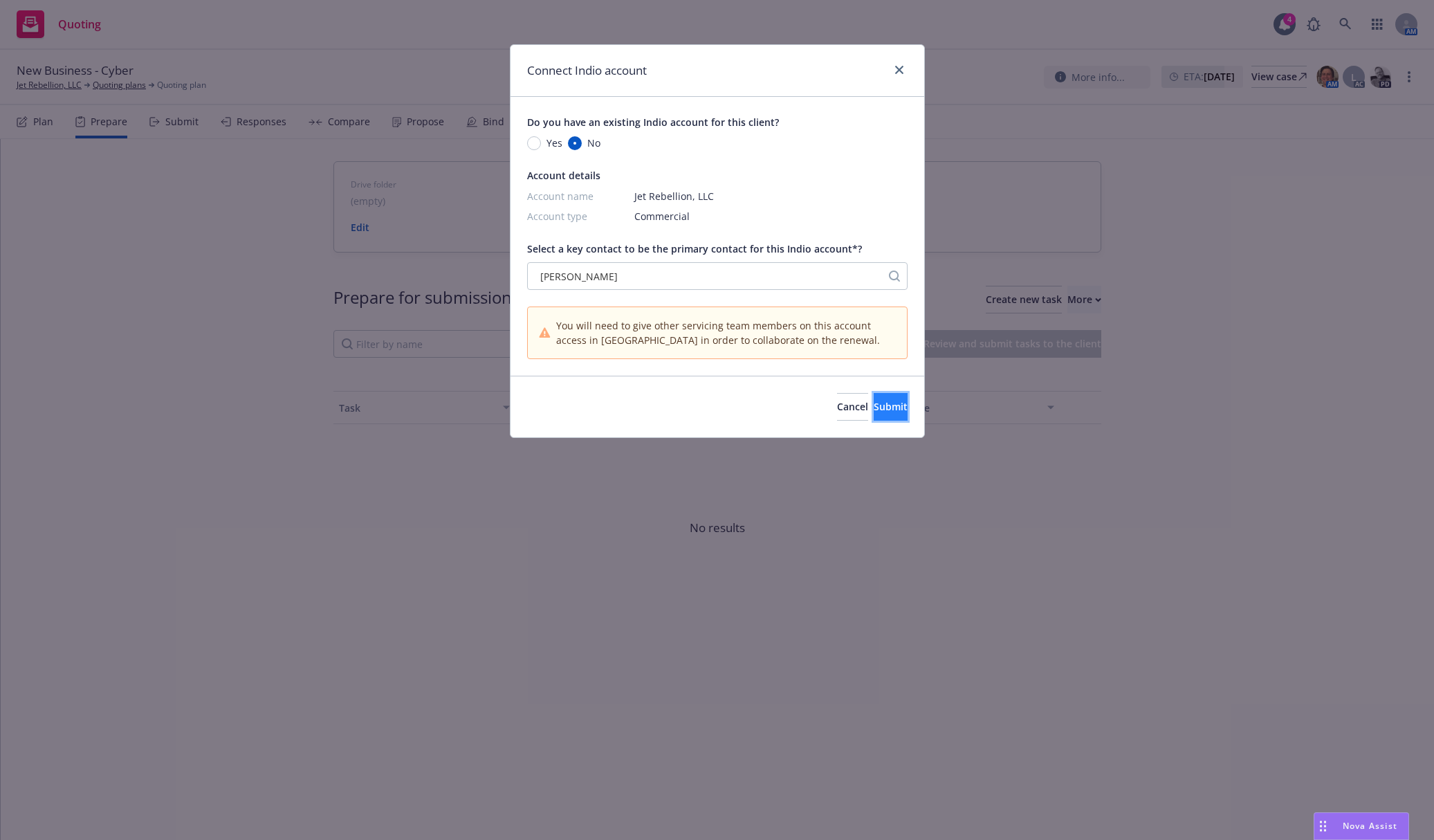
click at [874, 400] on span "Submit" at bounding box center [890, 406] width 34 height 13
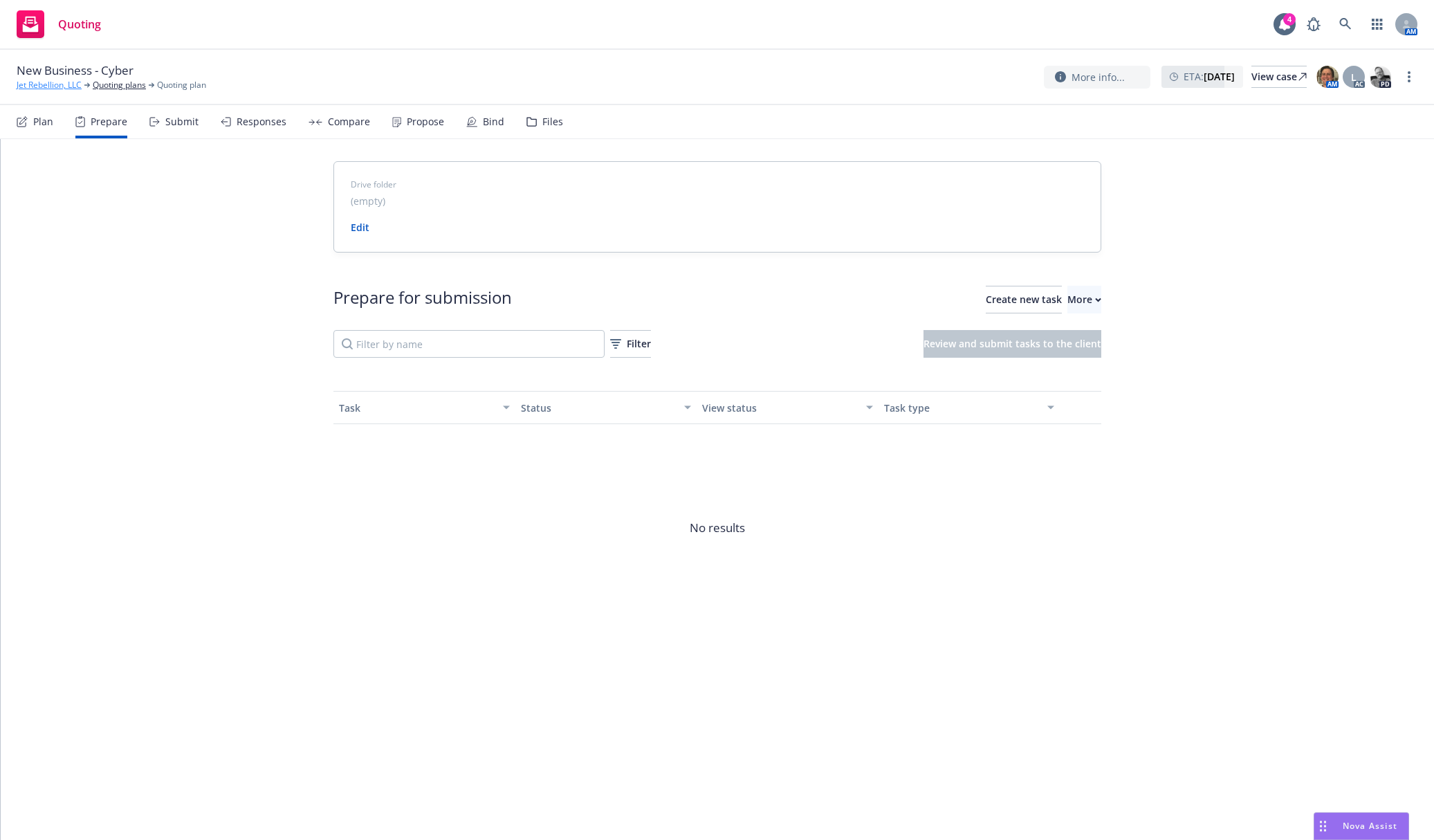
click at [54, 83] on link "Jet Rebellion, LLC" at bounding box center [49, 86] width 65 height 13
